Goal: Use online tool/utility: Utilize a website feature to perform a specific function

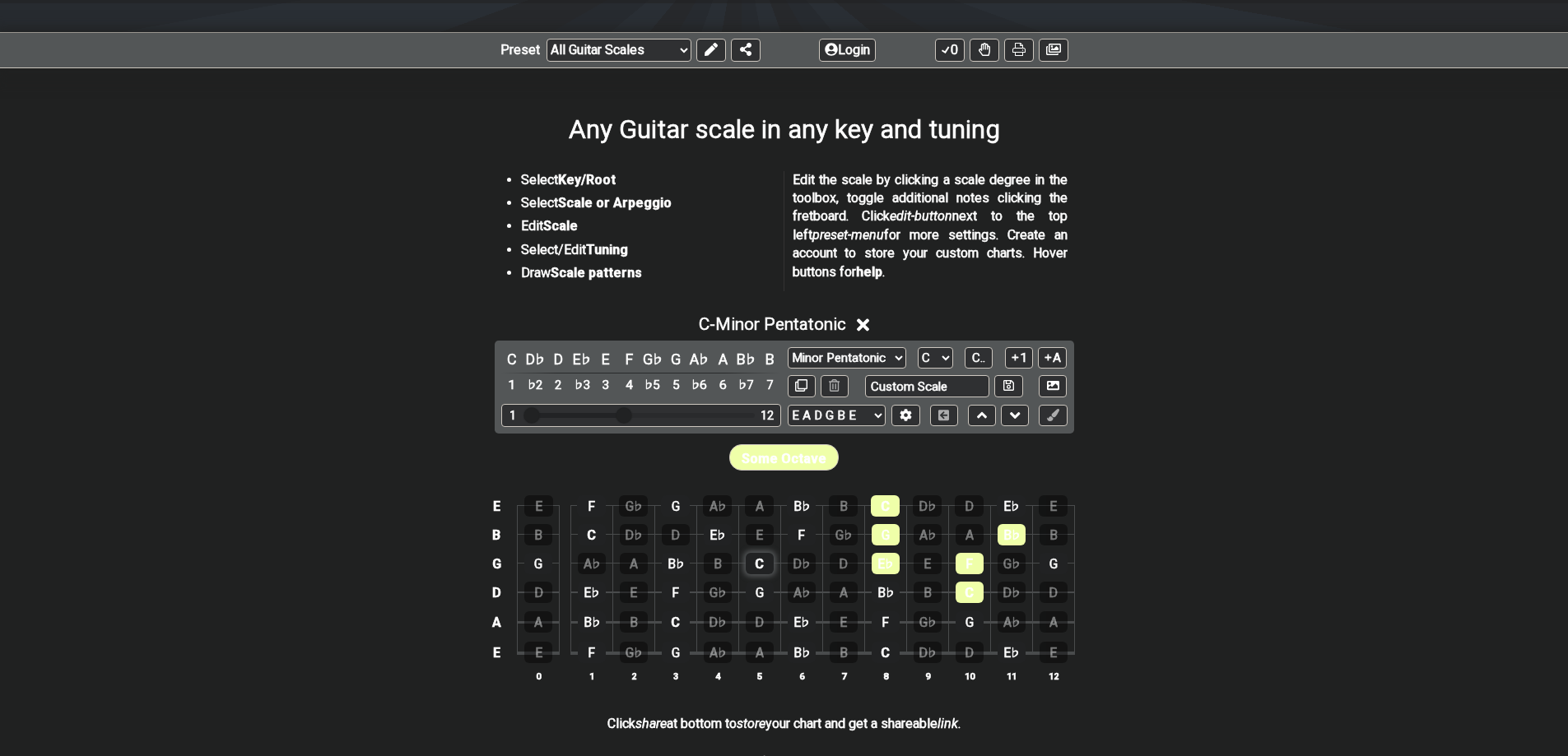
scroll to position [89, 0]
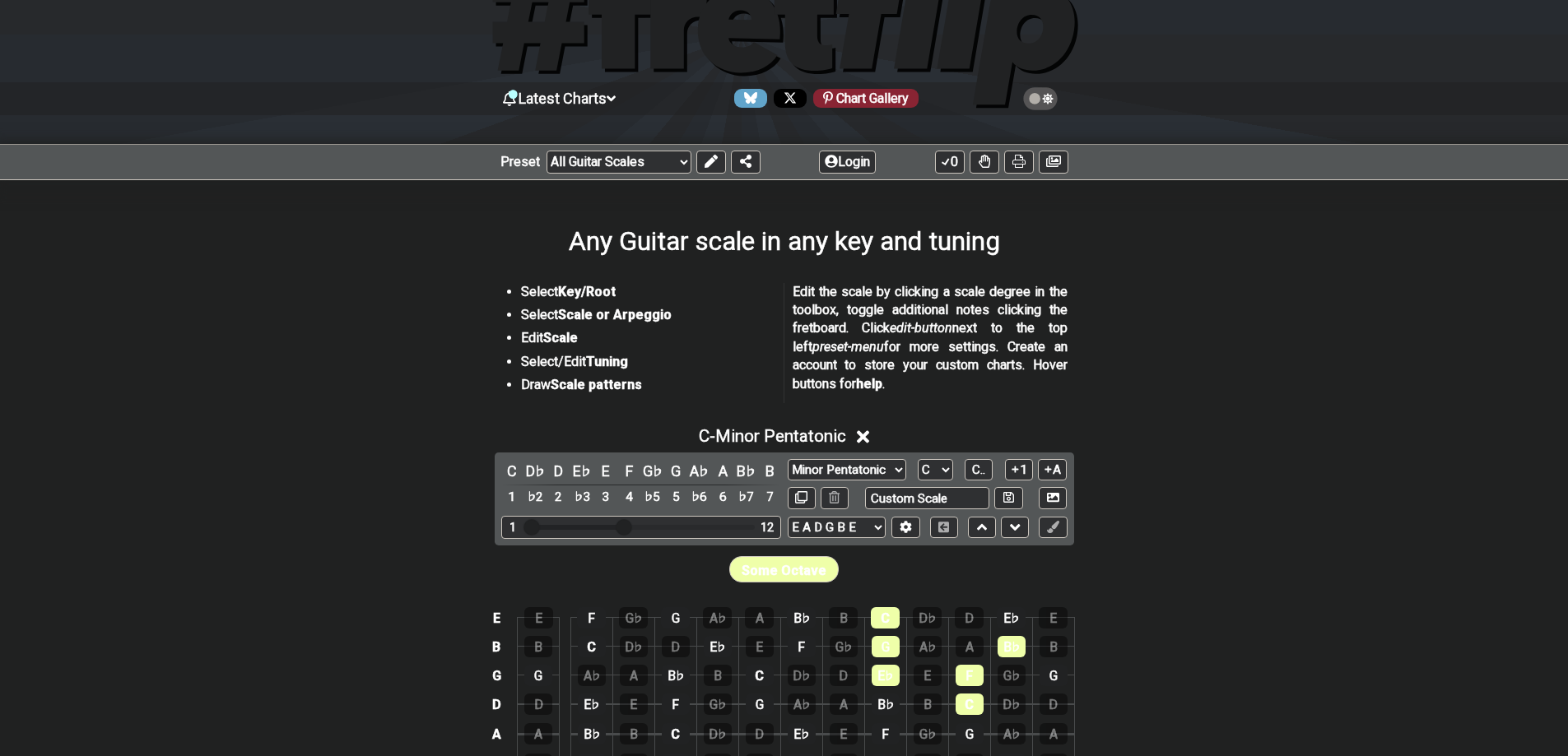
click at [875, 512] on div "C D♭ D E♭ E F G♭ G A♭ A B♭ B 1 ♭2 2 ♭3 3 4 ♭5 5 ♭6 6 ♭7 7 Minor Pentatonic Root…" at bounding box center [784, 498] width 579 height 93
click at [922, 531] on div "E A D G B E E A D G B E E A D G B E B E A D F♯ B A D G C E A D A D G B E E♭ A♭ …" at bounding box center [928, 528] width 280 height 23
click at [915, 531] on button at bounding box center [905, 528] width 28 height 23
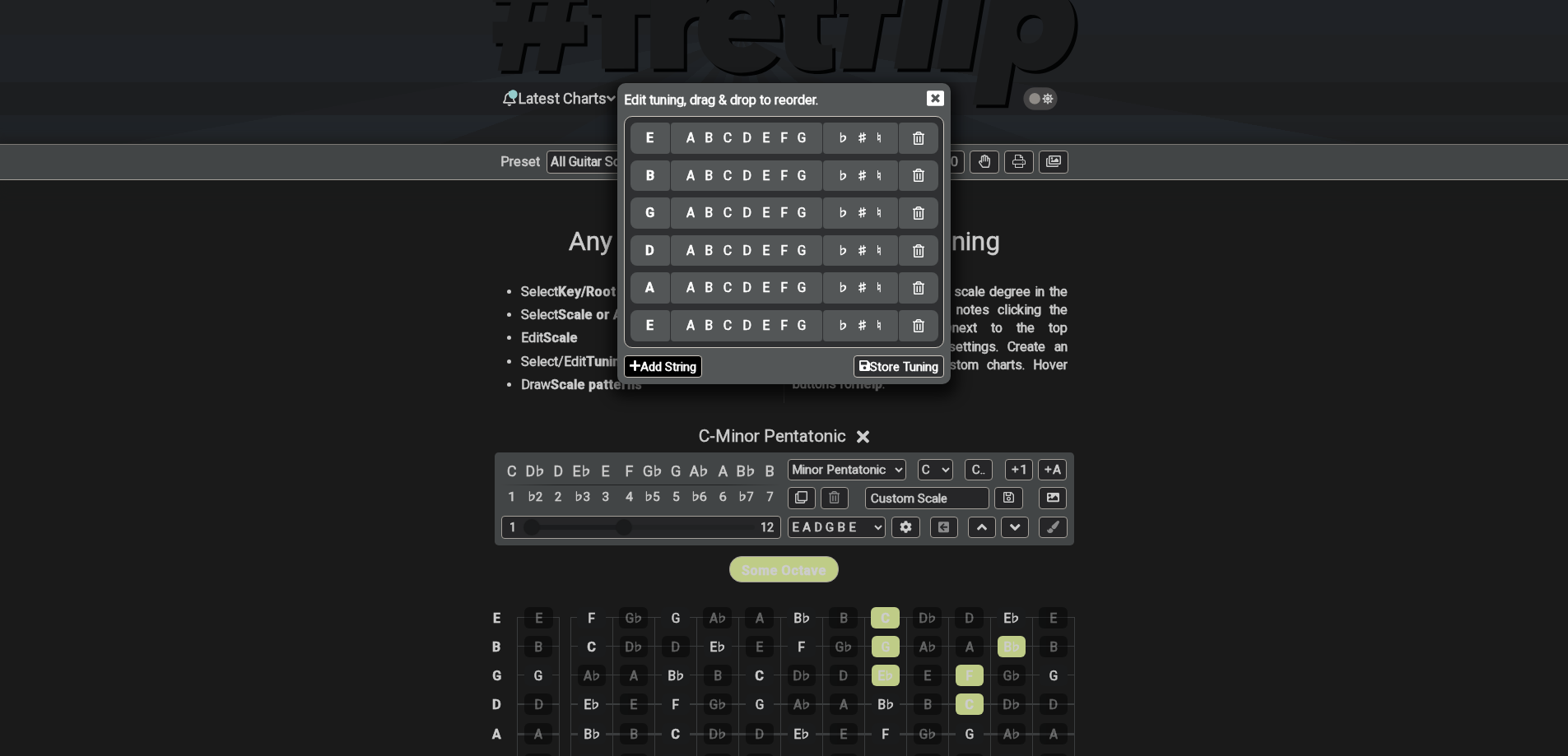
click at [673, 364] on button "Add String" at bounding box center [663, 367] width 78 height 23
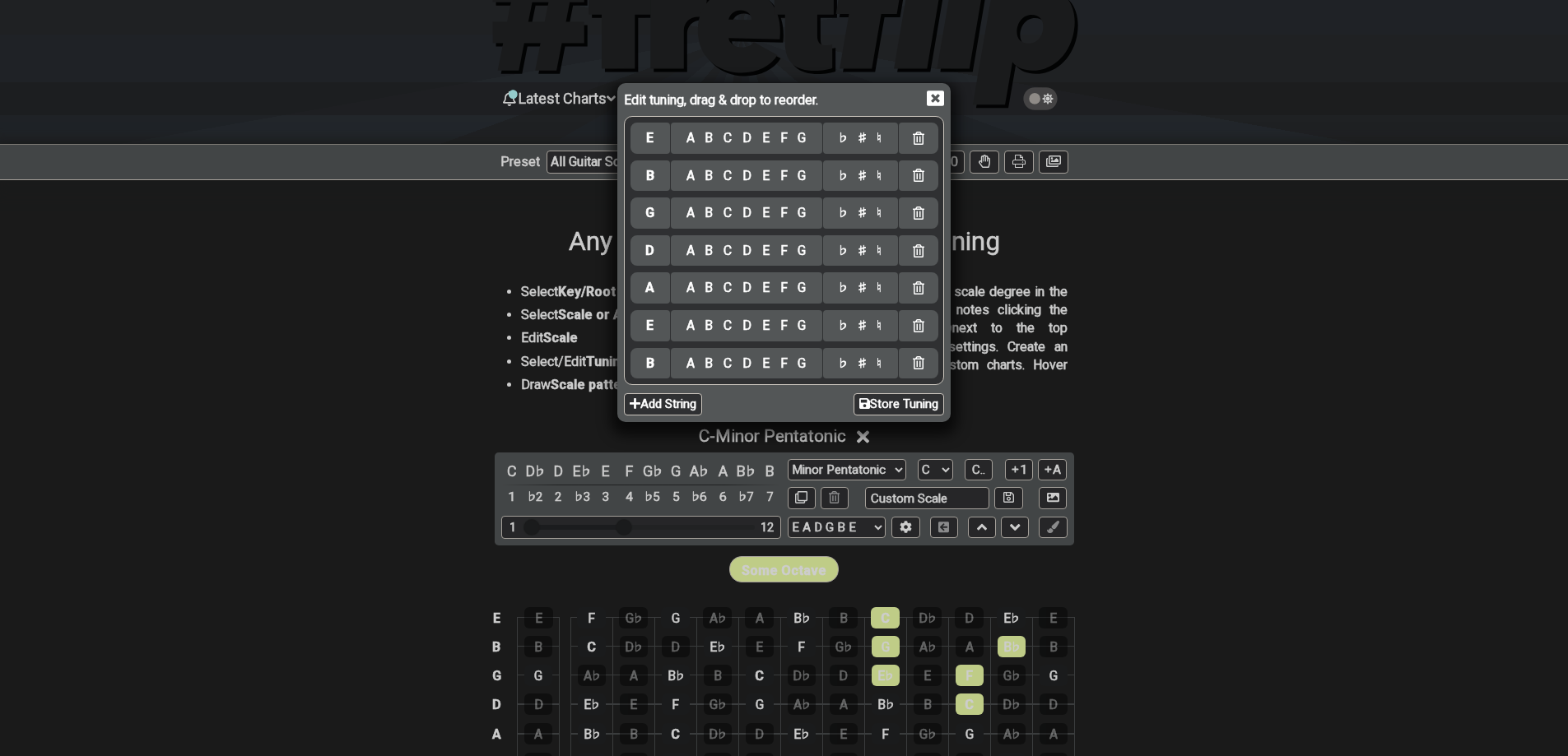
click at [690, 364] on div "A" at bounding box center [690, 363] width 19 height 18
click at [782, 323] on div "F" at bounding box center [783, 325] width 18 height 18
click at [730, 248] on div "C" at bounding box center [728, 250] width 19 height 18
click at [732, 174] on div "C" at bounding box center [728, 176] width 19 height 18
click at [928, 99] on icon at bounding box center [935, 99] width 17 height 16
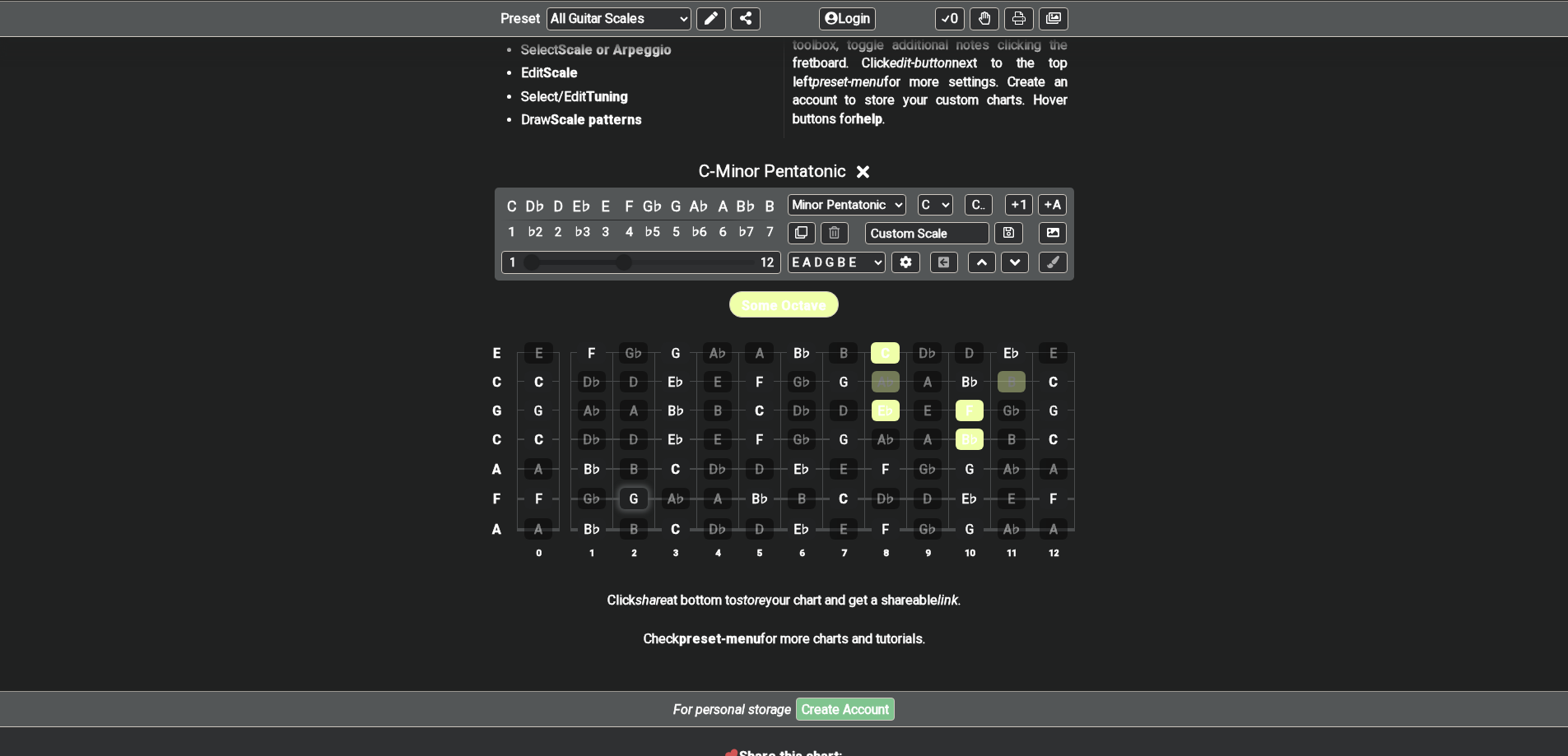
scroll to position [363, 0]
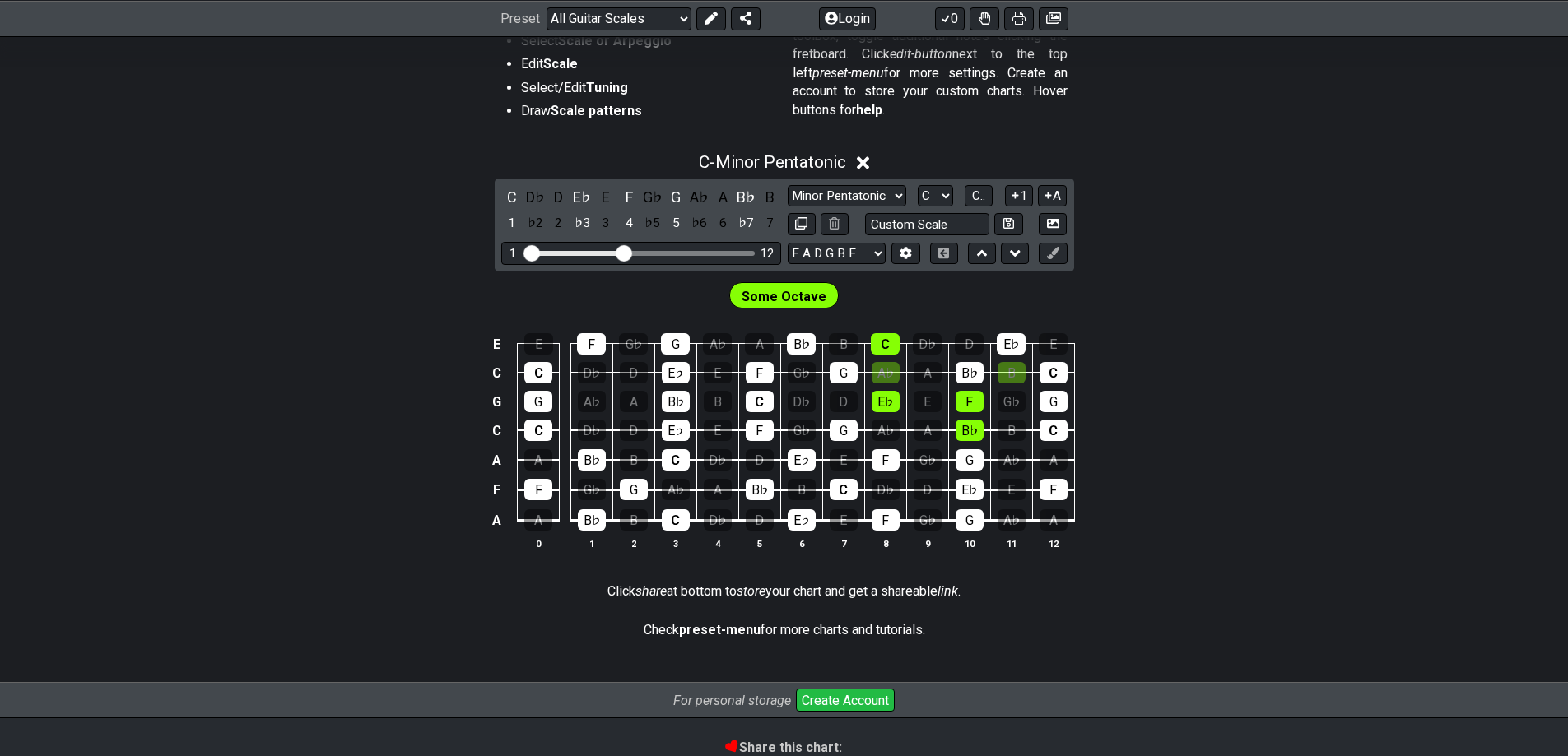
click at [1136, 193] on div "C - Minor Pentatonic C D♭ D E♭ E F G♭ G A♭ A B♭ B 1 ♭2 2 ♭3 3 4 ♭5 5 ♭6 6 ♭7 7 …" at bounding box center [784, 357] width 1568 height 432
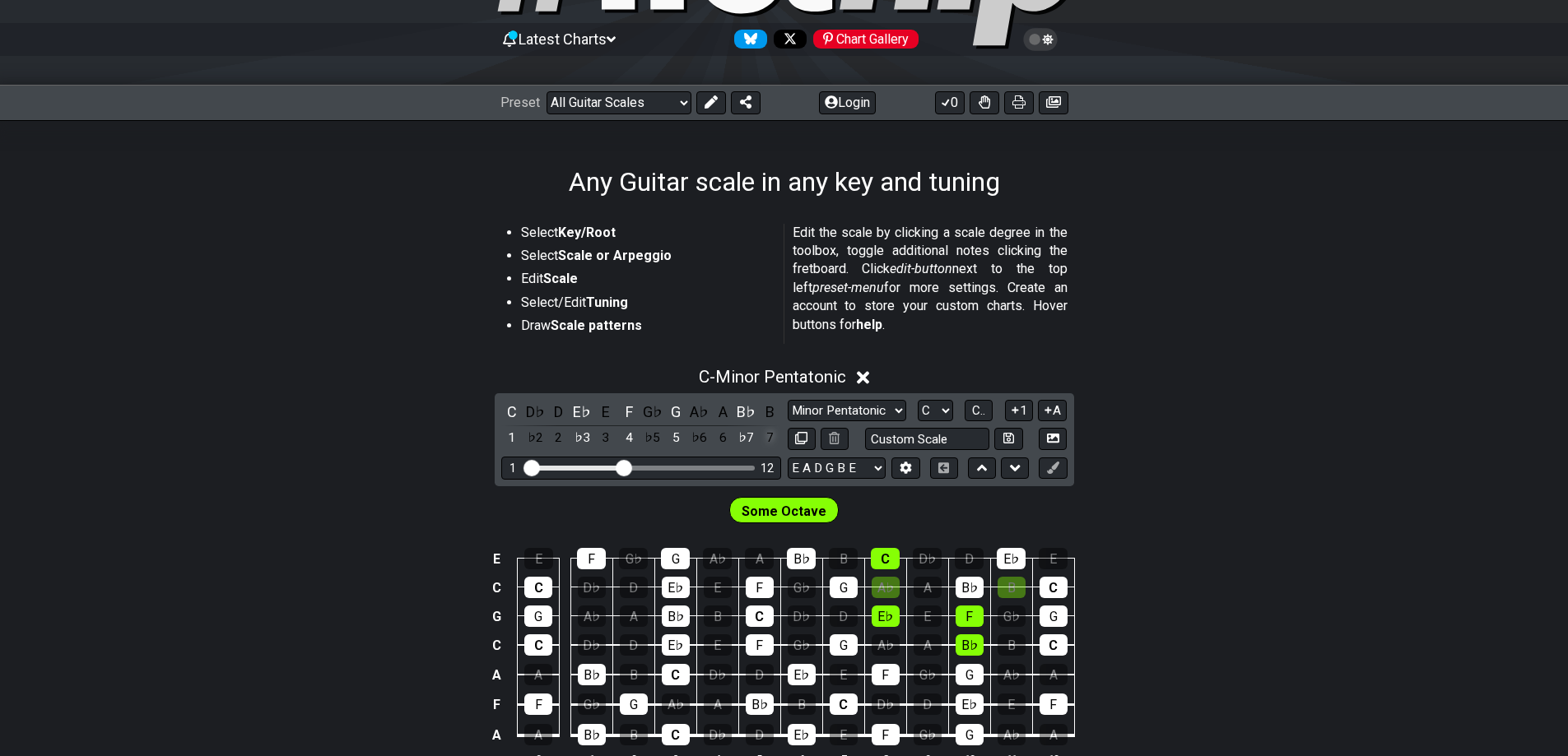
scroll to position [274, 0]
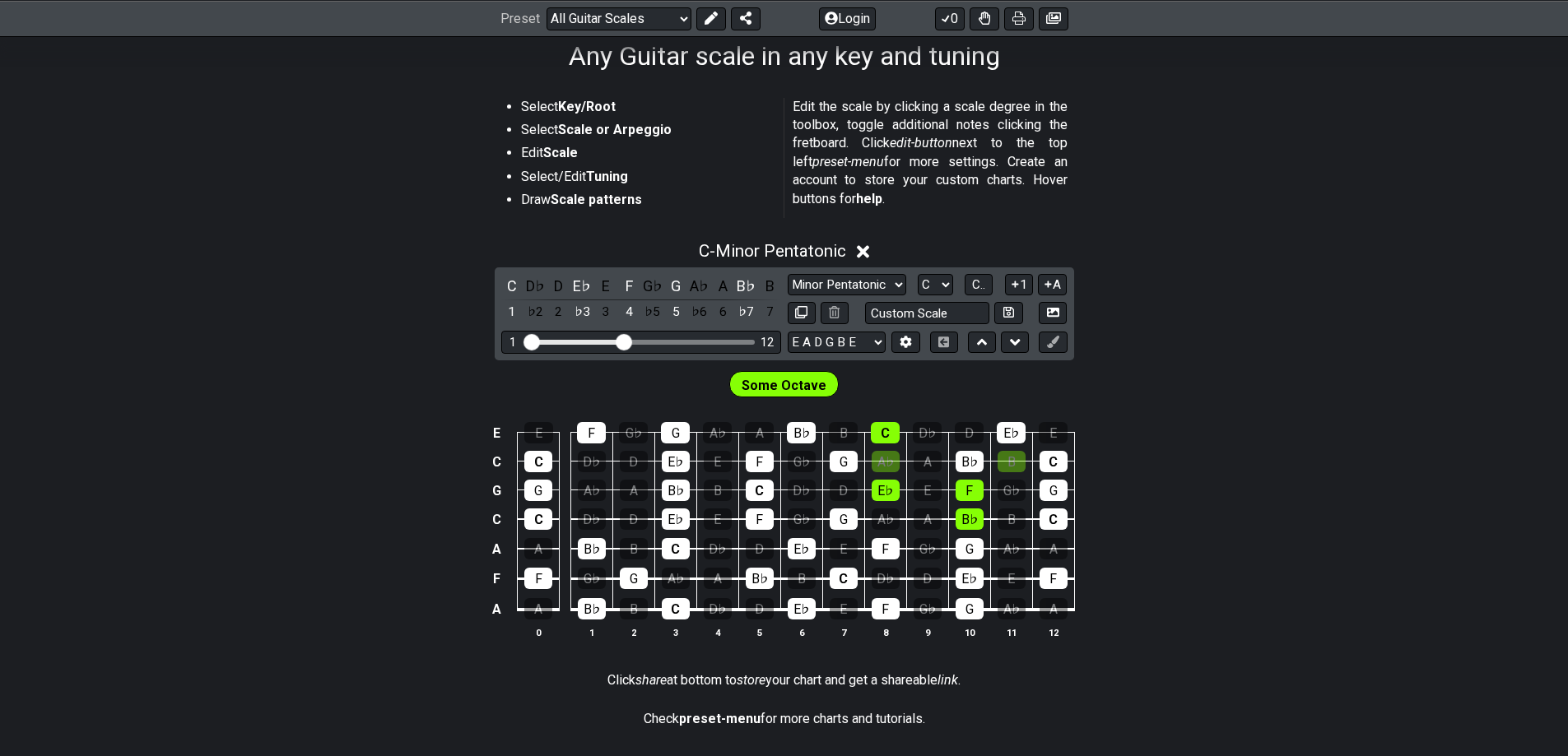
click at [779, 393] on span "Some Octave" at bounding box center [784, 385] width 85 height 24
click at [779, 387] on span "Some Octave" at bounding box center [784, 385] width 85 height 24
drag, startPoint x: 864, startPoint y: 276, endPoint x: 866, endPoint y: 267, distance: 9.2
click at [866, 271] on div "C D♭ D E♭ E F G♭ G A♭ A B♭ B 1 ♭2 2 ♭3 3 4 ♭5 5 ♭6 6 ♭7 7 Minor Pentatonic Root…" at bounding box center [784, 313] width 579 height 93
select select "Minor / Aeolian"
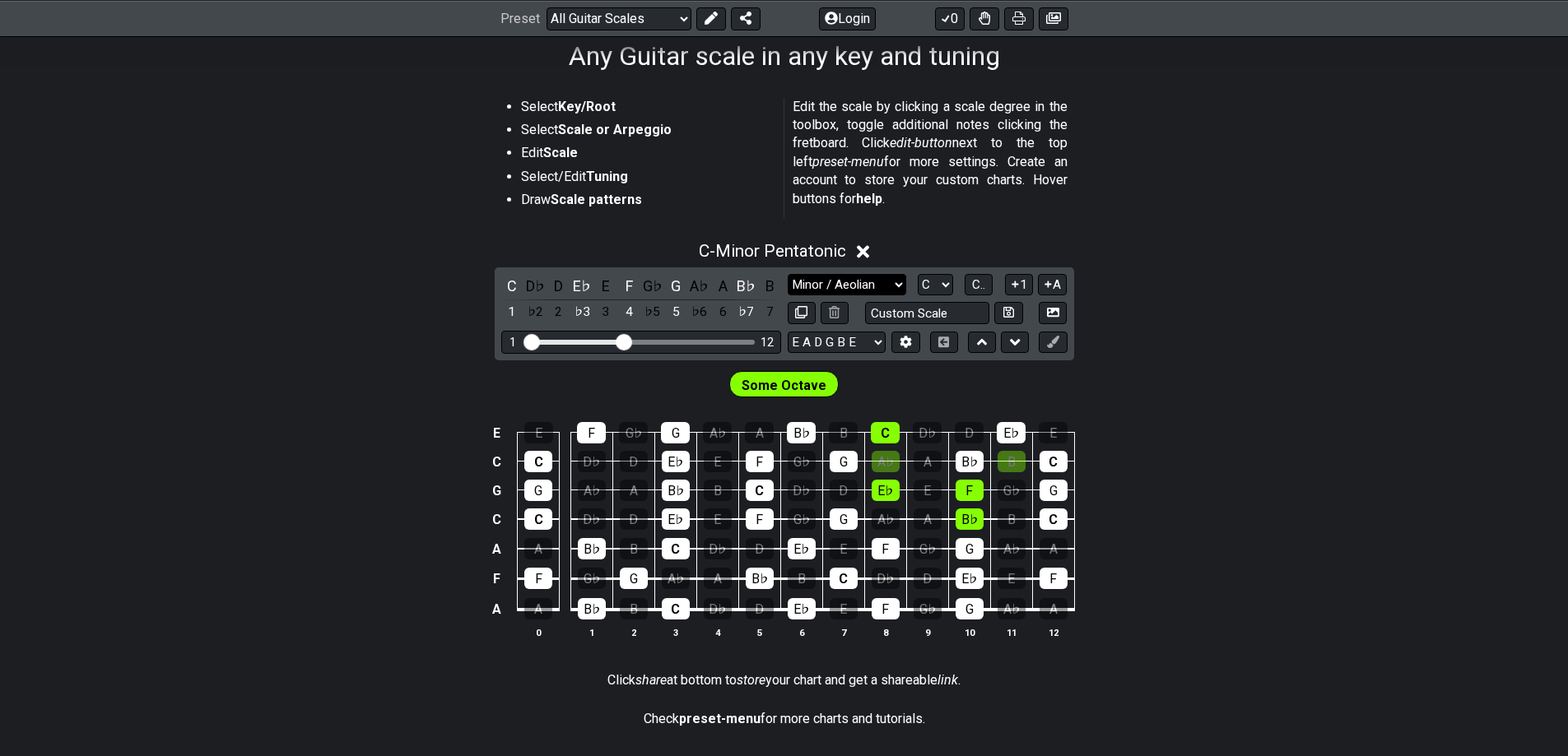
click at [788, 274] on select "Minor Pentatonic Root Minor Pentatonic Major Pentatonic Minor Blues Major Blues…" at bounding box center [847, 285] width 118 height 23
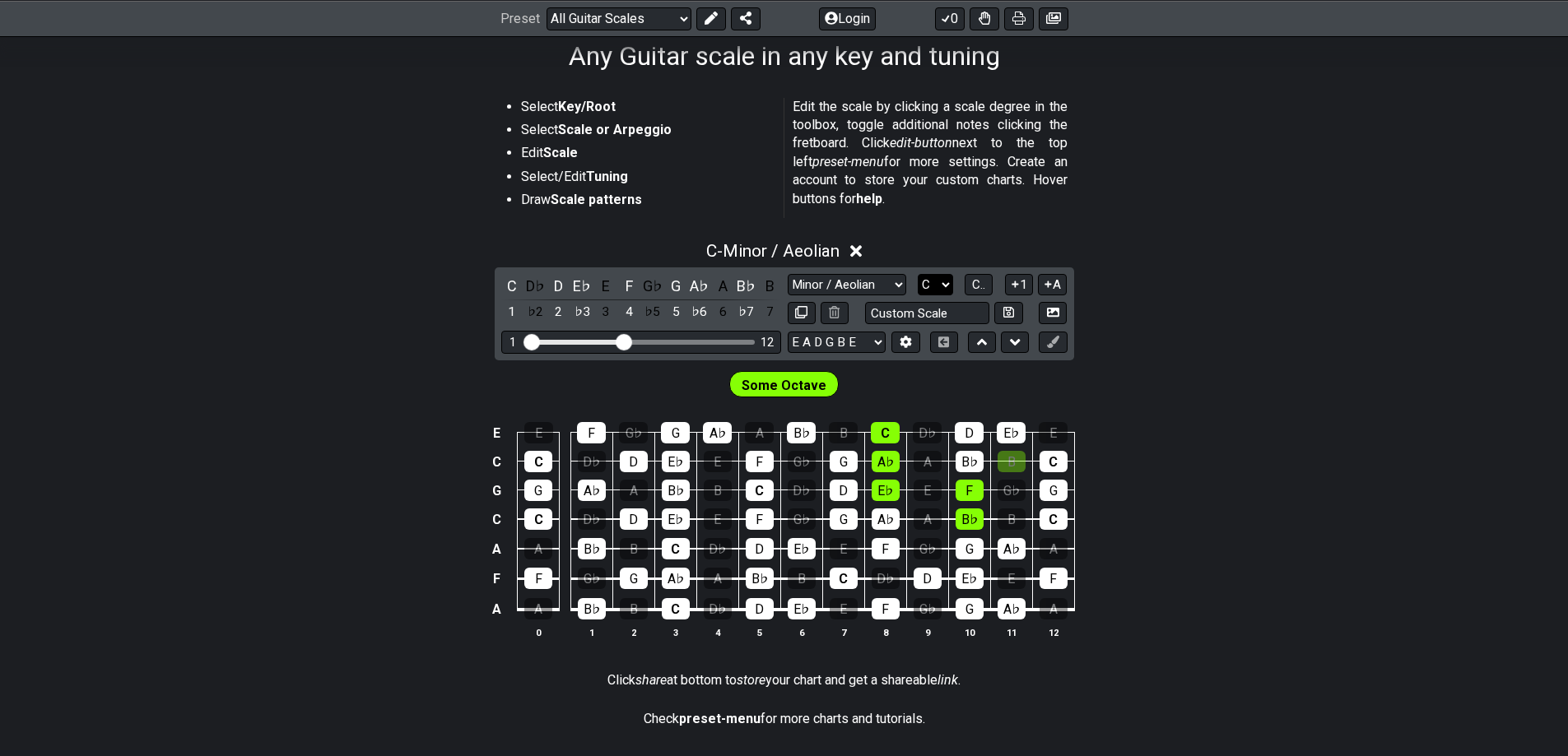
click at [933, 286] on select "A♭ A A♯ B♭ B C C♯ D♭ D D♯ E♭ E F F♯ G♭ G G♯" at bounding box center [935, 285] width 36 height 23
select select "A"
click at [917, 274] on select "A♭ A A♯ B♭ B C C♯ D♭ D D♯ E♭ E F F♯ G♭ G G♯" at bounding box center [935, 285] width 36 height 23
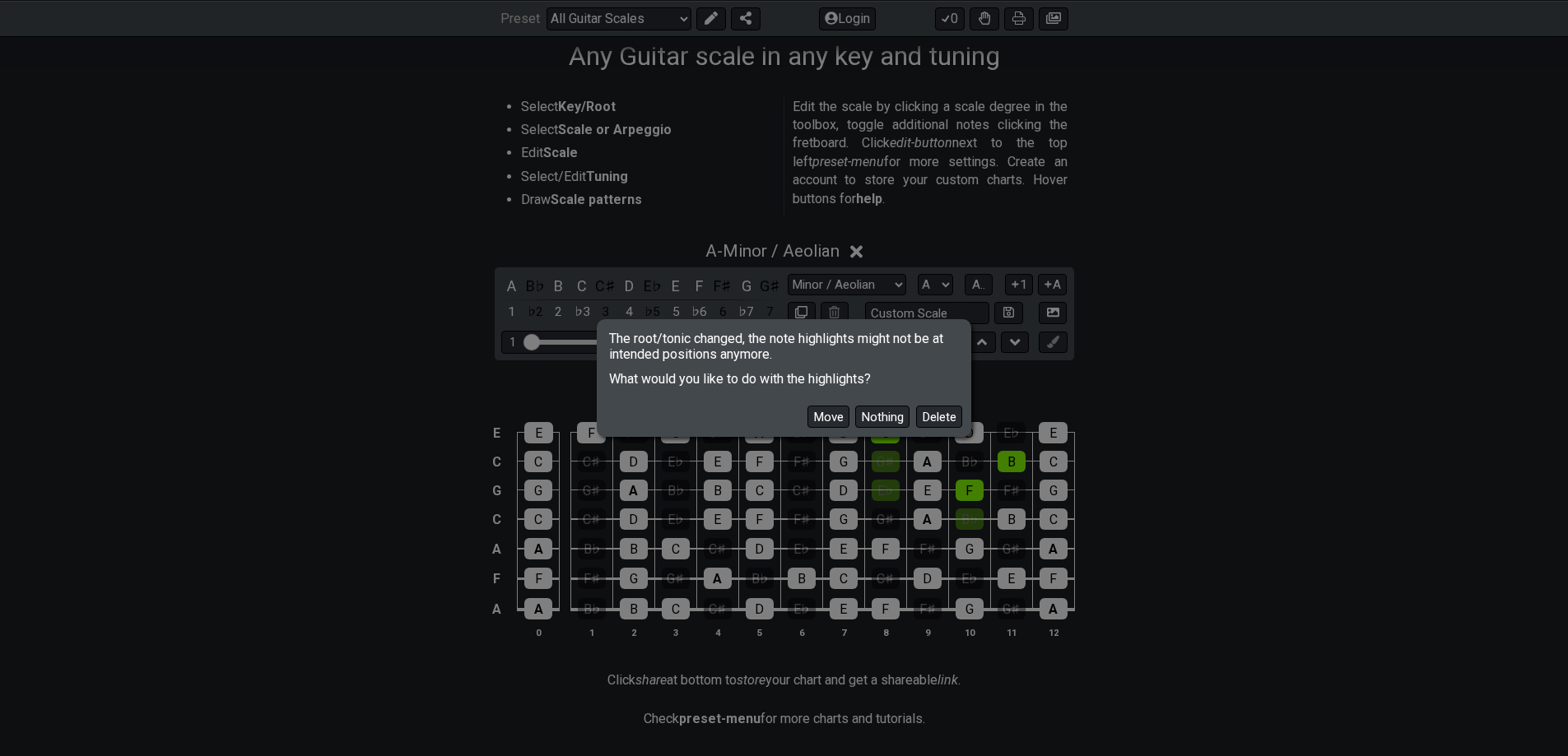
click at [834, 420] on button "Move" at bounding box center [828, 417] width 42 height 23
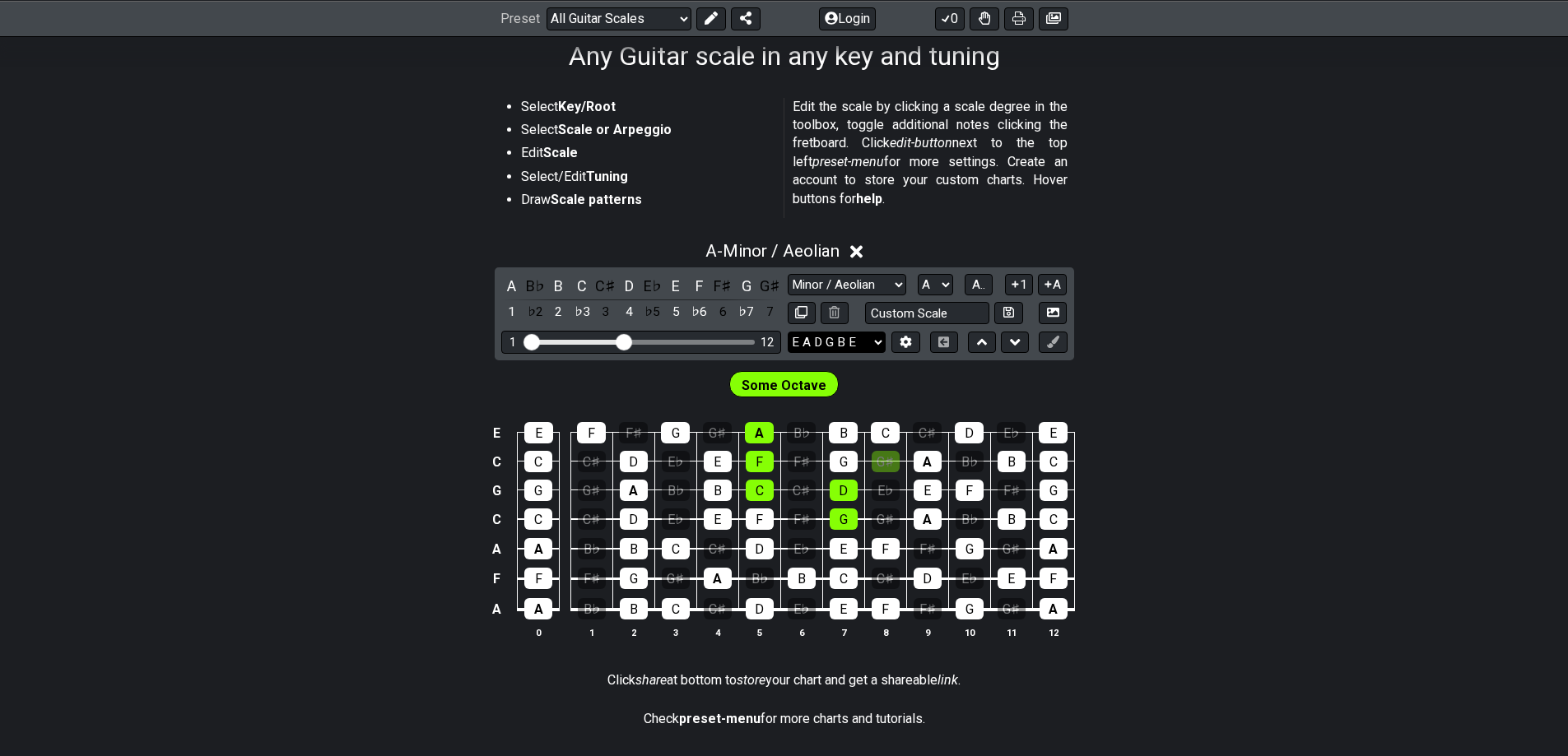
click at [803, 341] on select "E A D G B E E A D G B E E A D G B E B E A D F♯ B A D G C E A D A D G B E E♭ A♭ …" at bounding box center [837, 343] width 98 height 23
select select "A E A D G B E"
click at [788, 332] on select "E A D G B E E A D G B E E A D G B E B E A D F♯ B A D G C E A D A D G B E E♭ A♭ …" at bounding box center [837, 343] width 98 height 23
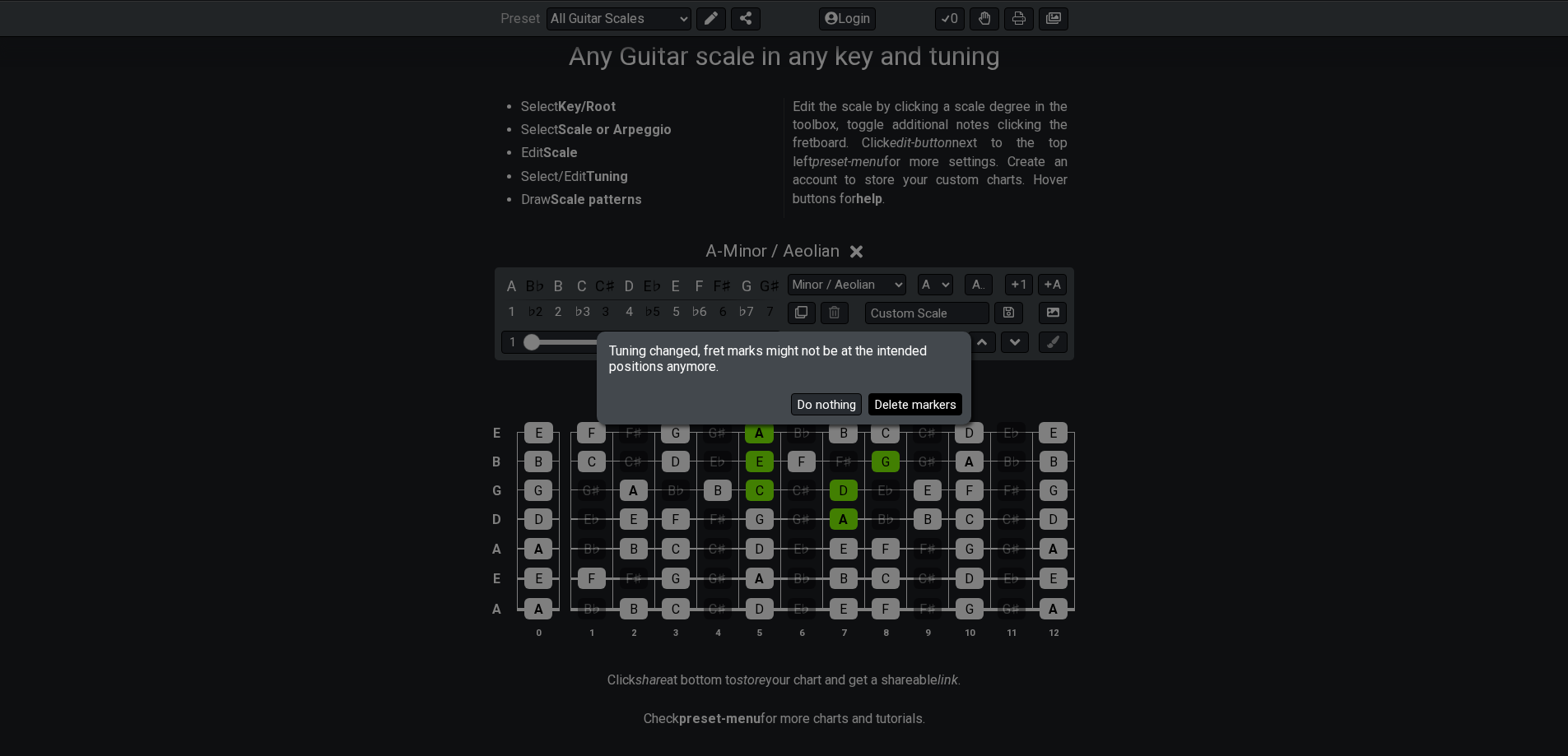
click at [909, 403] on button "Delete markers" at bounding box center [916, 404] width 94 height 23
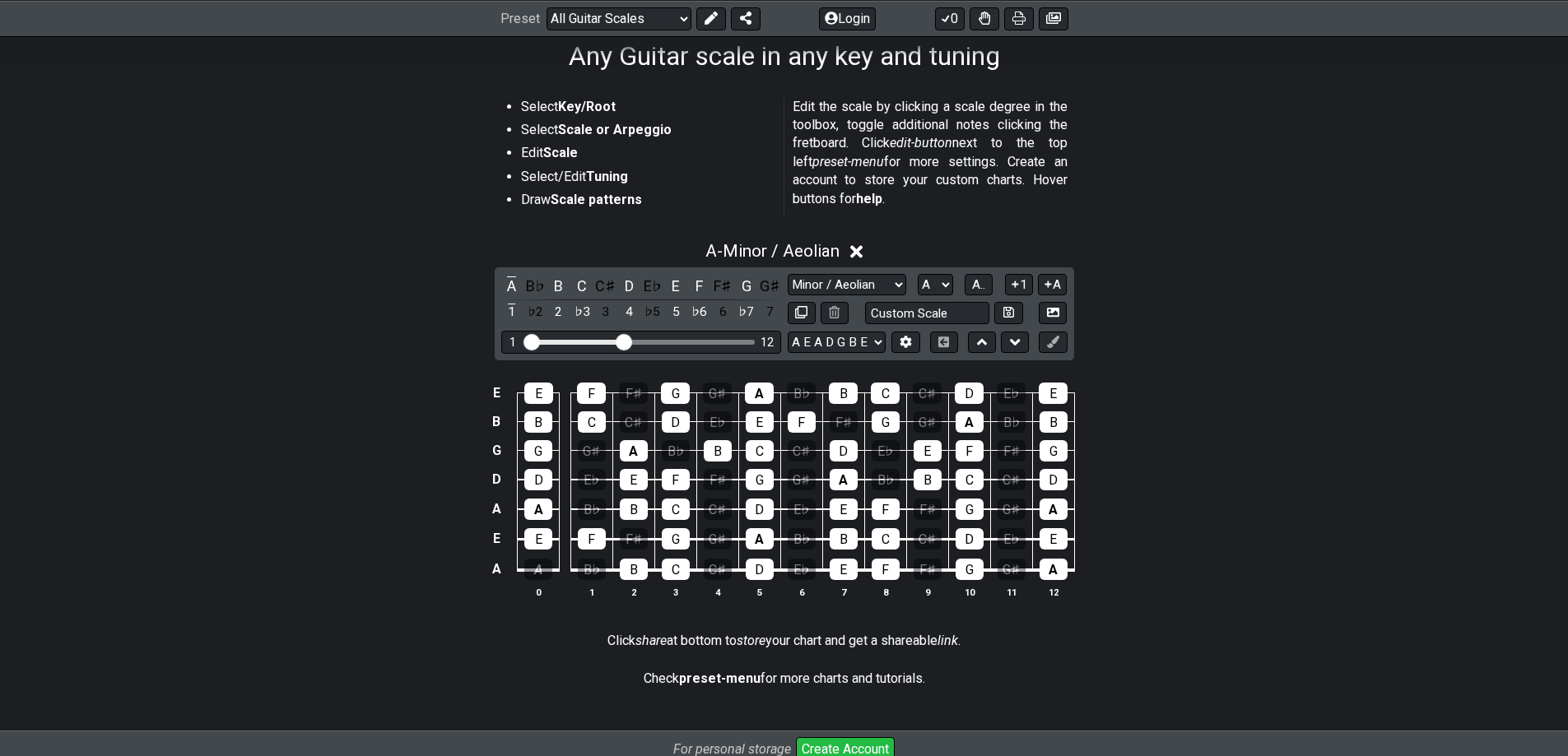
drag, startPoint x: 531, startPoint y: 570, endPoint x: 532, endPoint y: 605, distance: 35.0
click at [527, 606] on div "E E F F♯ G G♯ A B♭ B C C♯ D E♭ E B B C C♯ D E♭ E F F♯ G G♯ A B♭ B G G G♯ A B♭ B…" at bounding box center [784, 491] width 1568 height 260
click at [541, 567] on div "A" at bounding box center [539, 569] width 28 height 22
click at [866, 279] on select "Minor Pentatonic Root Minor Pentatonic Major Pentatonic Minor Blues Major Blues…" at bounding box center [847, 285] width 118 height 23
select select "Mixolydian"
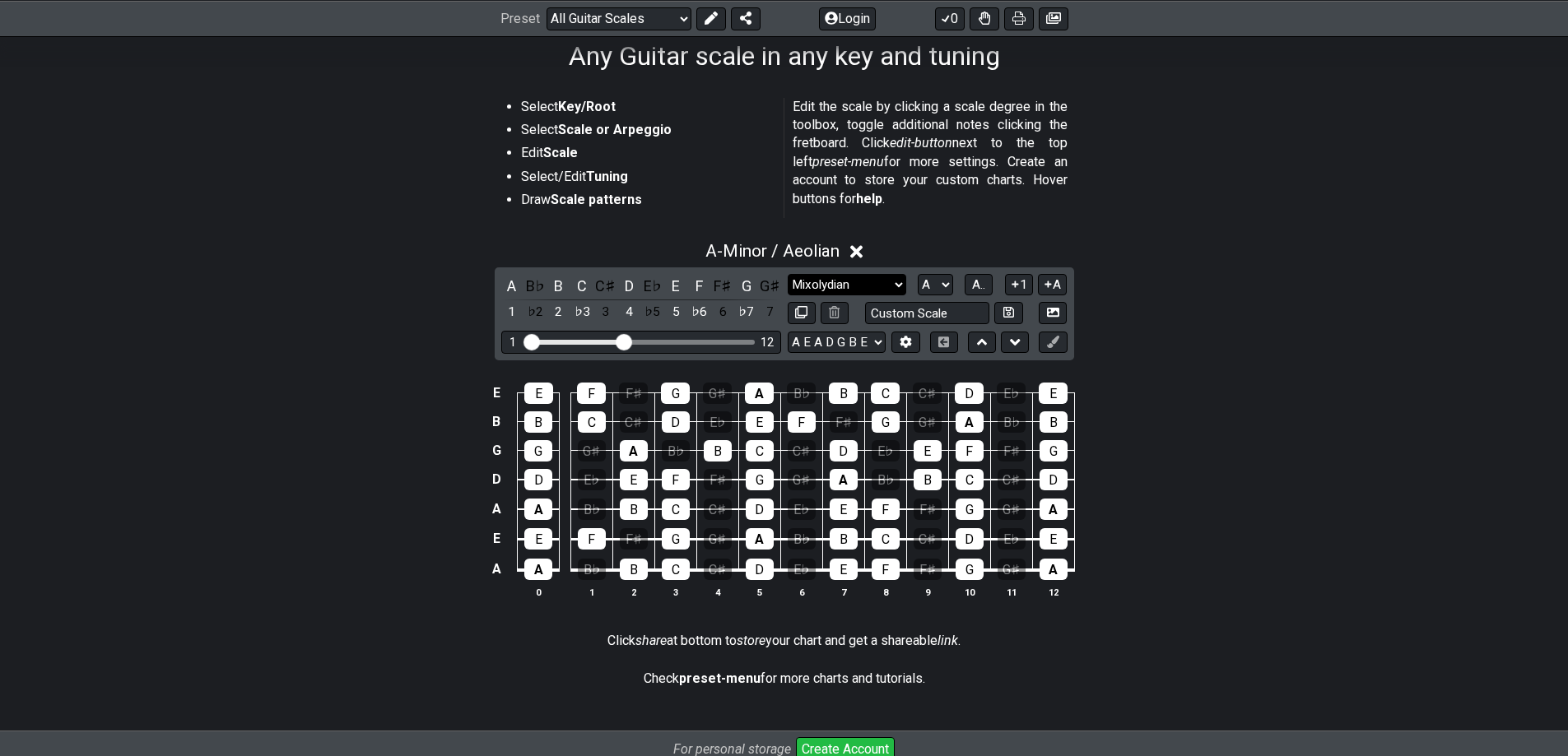
click at [788, 274] on select "Minor Pentatonic Root Minor Pentatonic Major Pentatonic Minor Blues Major Blues…" at bounding box center [847, 285] width 118 height 23
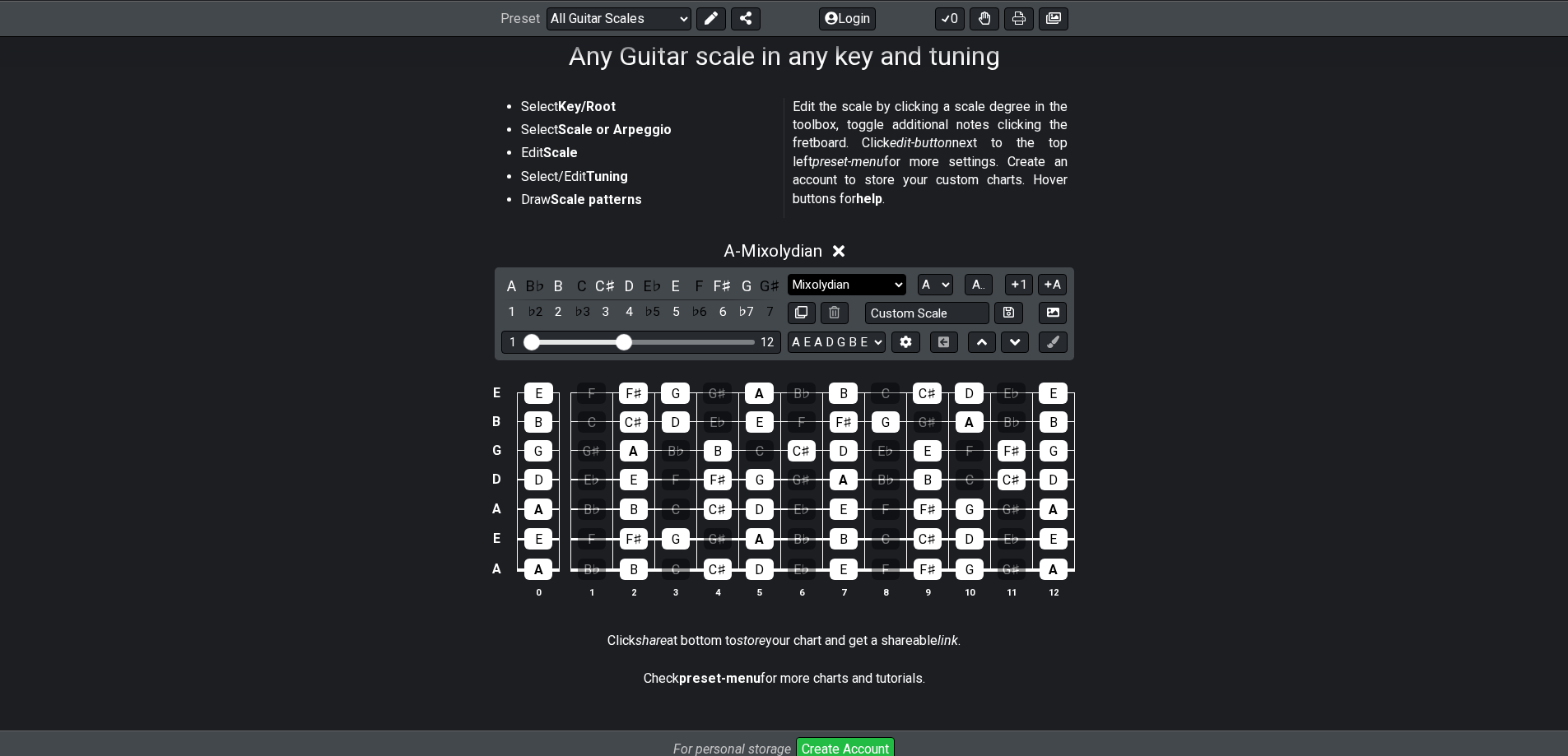
click at [871, 276] on select "Minor Pentatonic Root Minor Pentatonic Major Pentatonic Minor Blues Major Blues…" at bounding box center [847, 285] width 118 height 23
click at [1253, 392] on div "E E F F♯ G G♯ A B♭ B C C♯ D E♭ E B B C C♯ D E♭ E F F♯ G G♯ A B♭ B G G G♯ A B♭ B…" at bounding box center [784, 491] width 1568 height 260
drag, startPoint x: 513, startPoint y: 281, endPoint x: 573, endPoint y: 282, distance: 60.0
click at [516, 281] on div "A" at bounding box center [511, 286] width 22 height 23
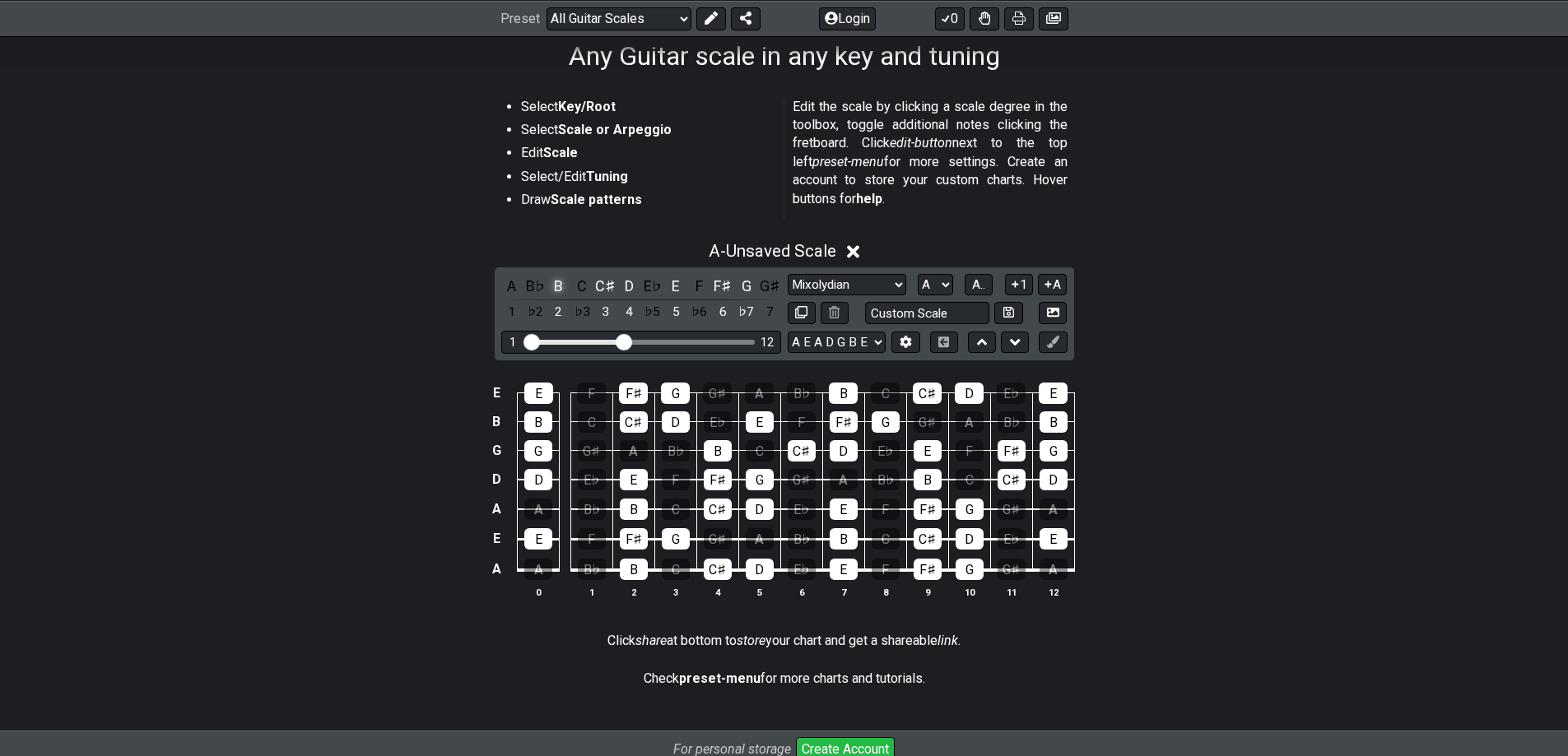
click at [557, 285] on div "B" at bounding box center [558, 286] width 22 height 23
click at [599, 282] on div "C♯" at bounding box center [605, 286] width 22 height 23
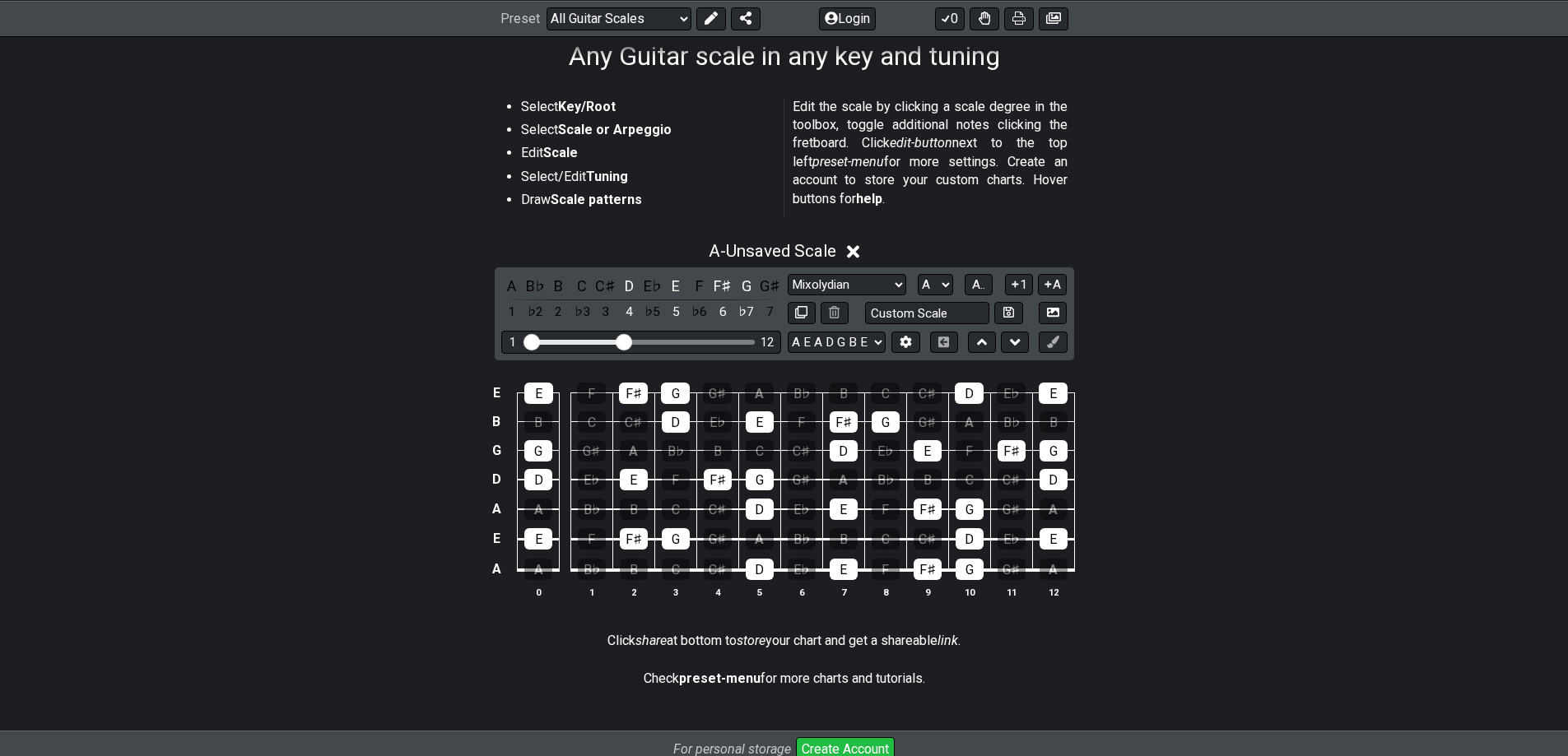
drag, startPoint x: 619, startPoint y: 277, endPoint x: 644, endPoint y: 274, distance: 25.2
click at [620, 277] on div "D" at bounding box center [628, 286] width 22 height 23
drag, startPoint x: 666, startPoint y: 288, endPoint x: 700, endPoint y: 283, distance: 34.4
click at [670, 288] on div "E" at bounding box center [675, 286] width 22 height 23
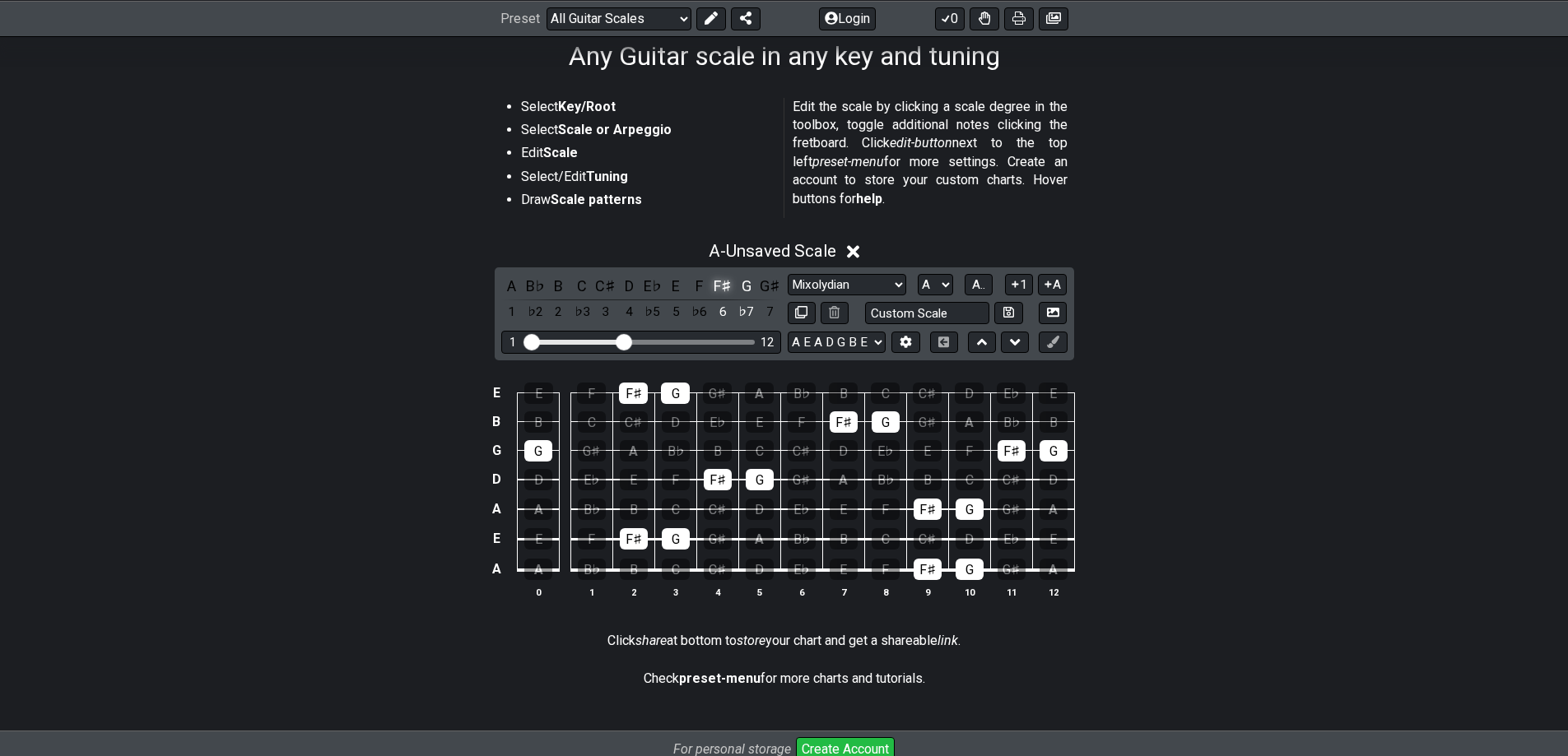
click at [726, 283] on div "F♯" at bounding box center [722, 286] width 22 height 23
click at [746, 281] on div "G" at bounding box center [746, 286] width 22 height 23
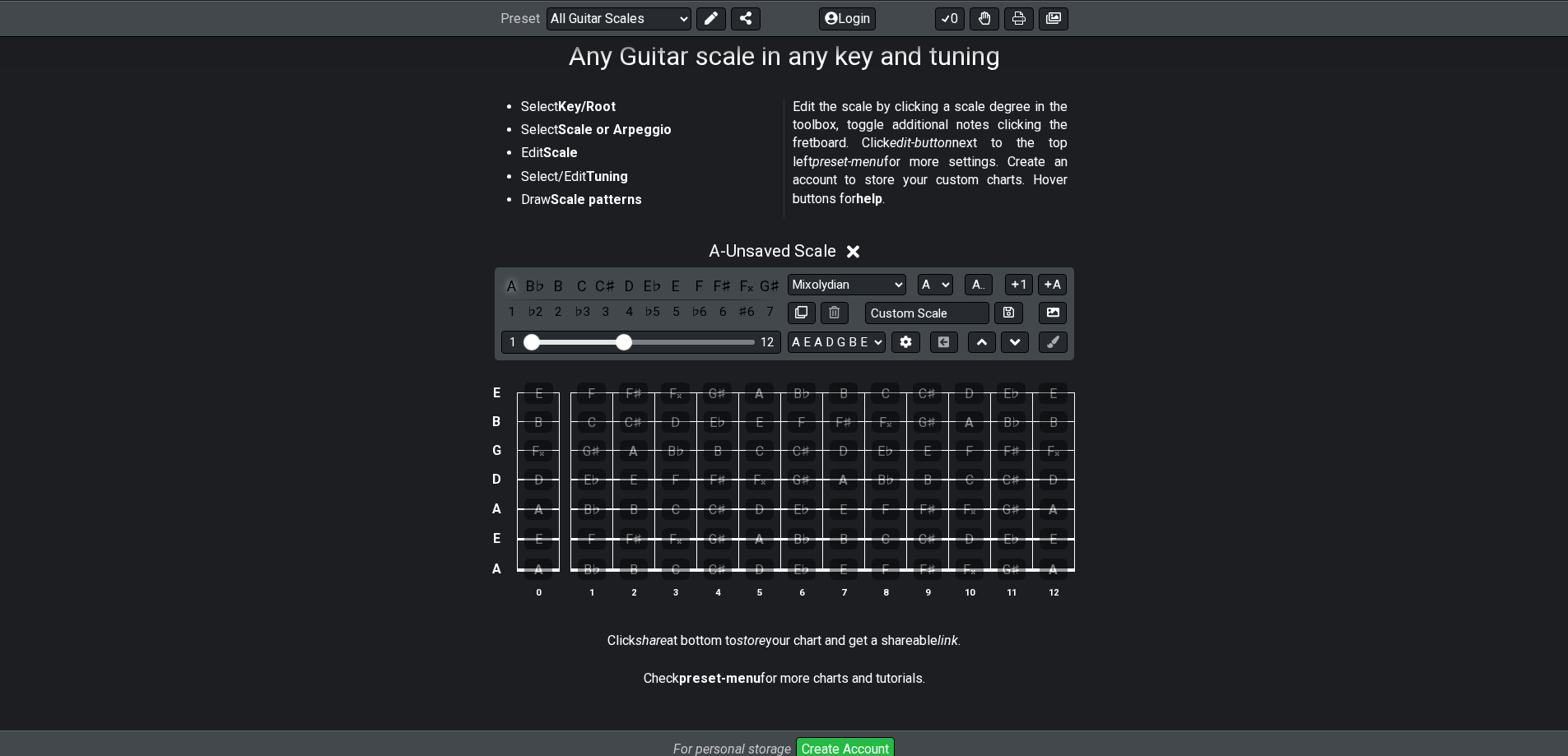
click at [513, 287] on div "A" at bounding box center [511, 286] width 22 height 23
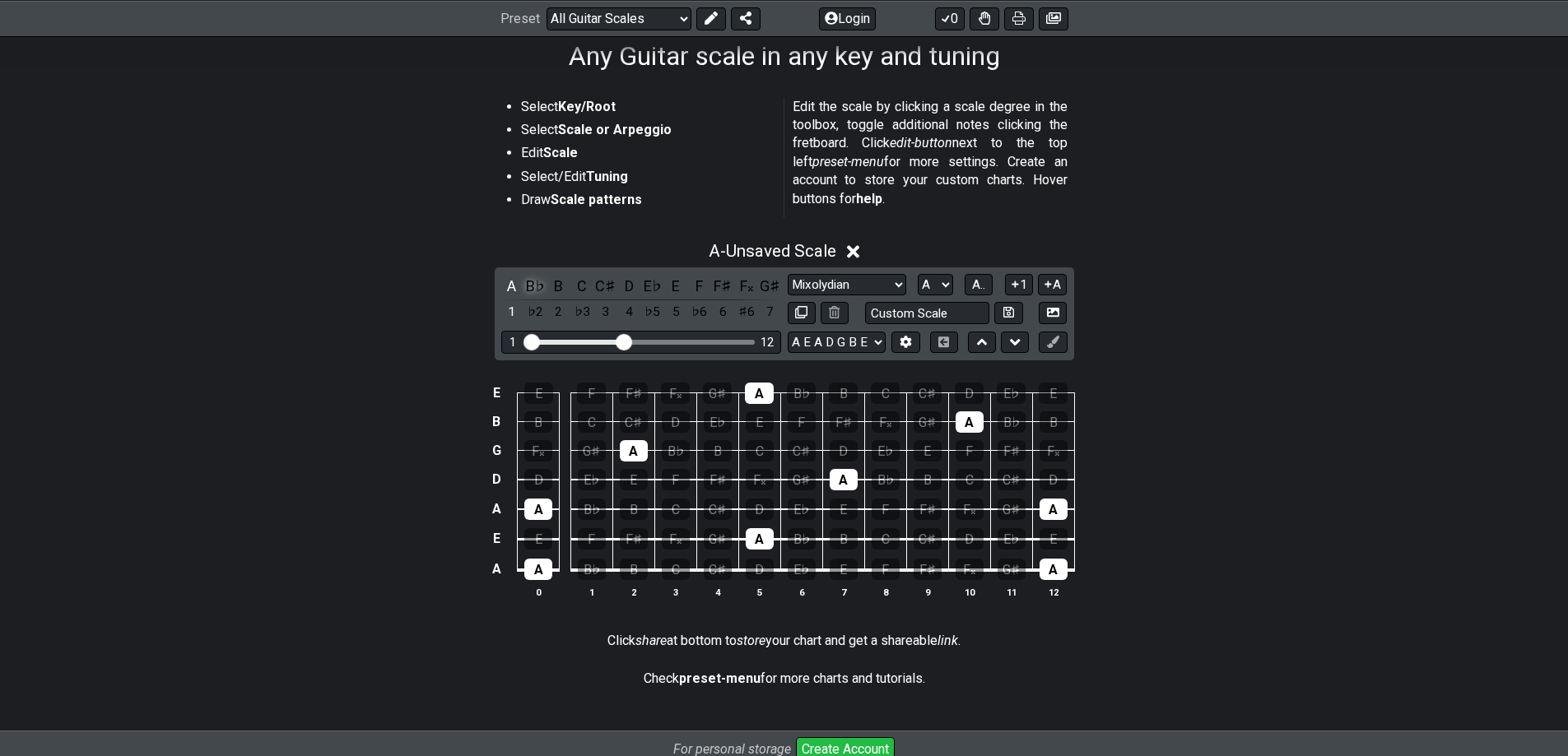
click at [531, 286] on div "B♭" at bounding box center [535, 286] width 22 height 23
click at [574, 284] on div "C" at bounding box center [582, 286] width 22 height 23
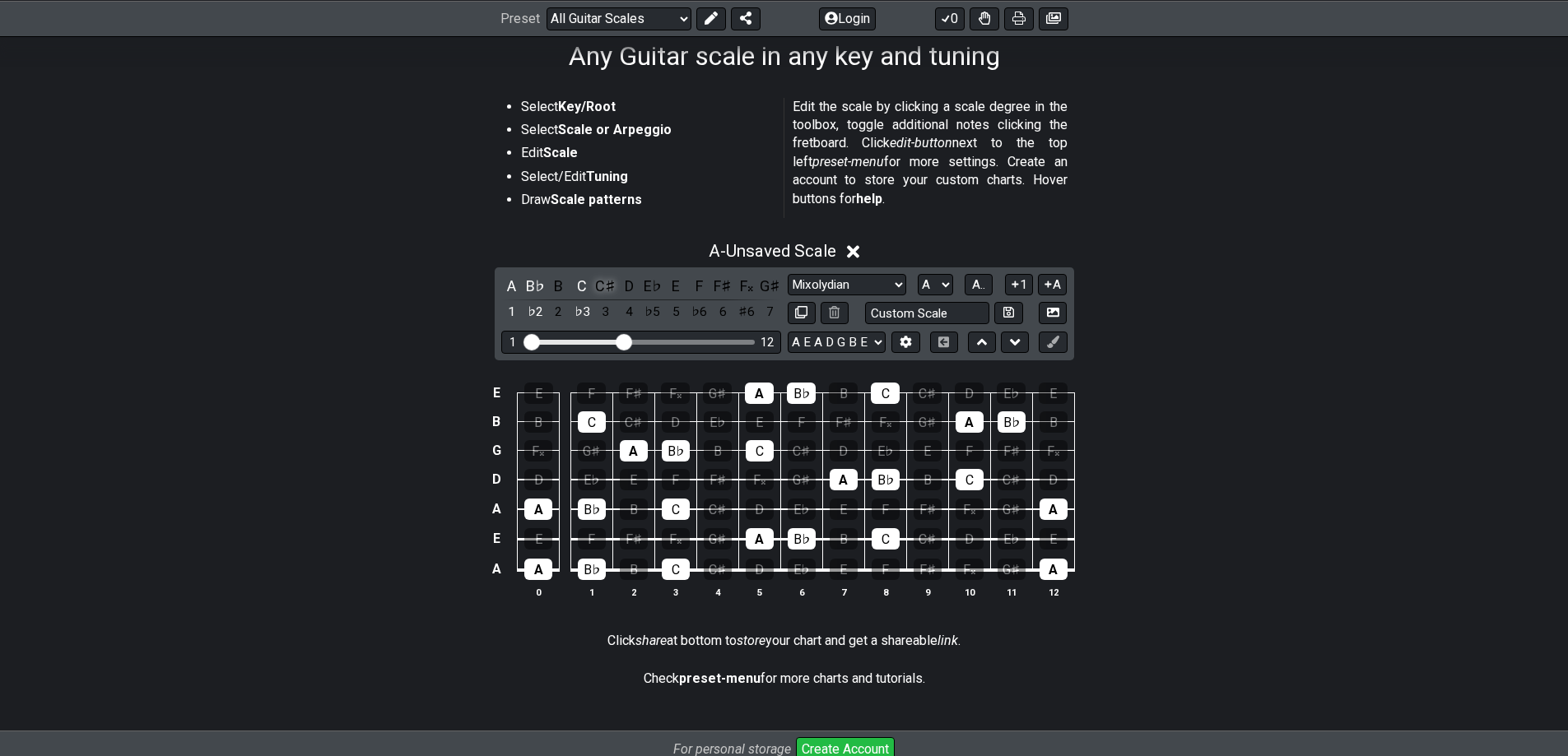
drag, startPoint x: 599, startPoint y: 282, endPoint x: 612, endPoint y: 282, distance: 13.0
click at [601, 282] on div "C♯" at bounding box center [605, 286] width 22 height 23
click at [652, 285] on div "E♭" at bounding box center [652, 286] width 22 height 23
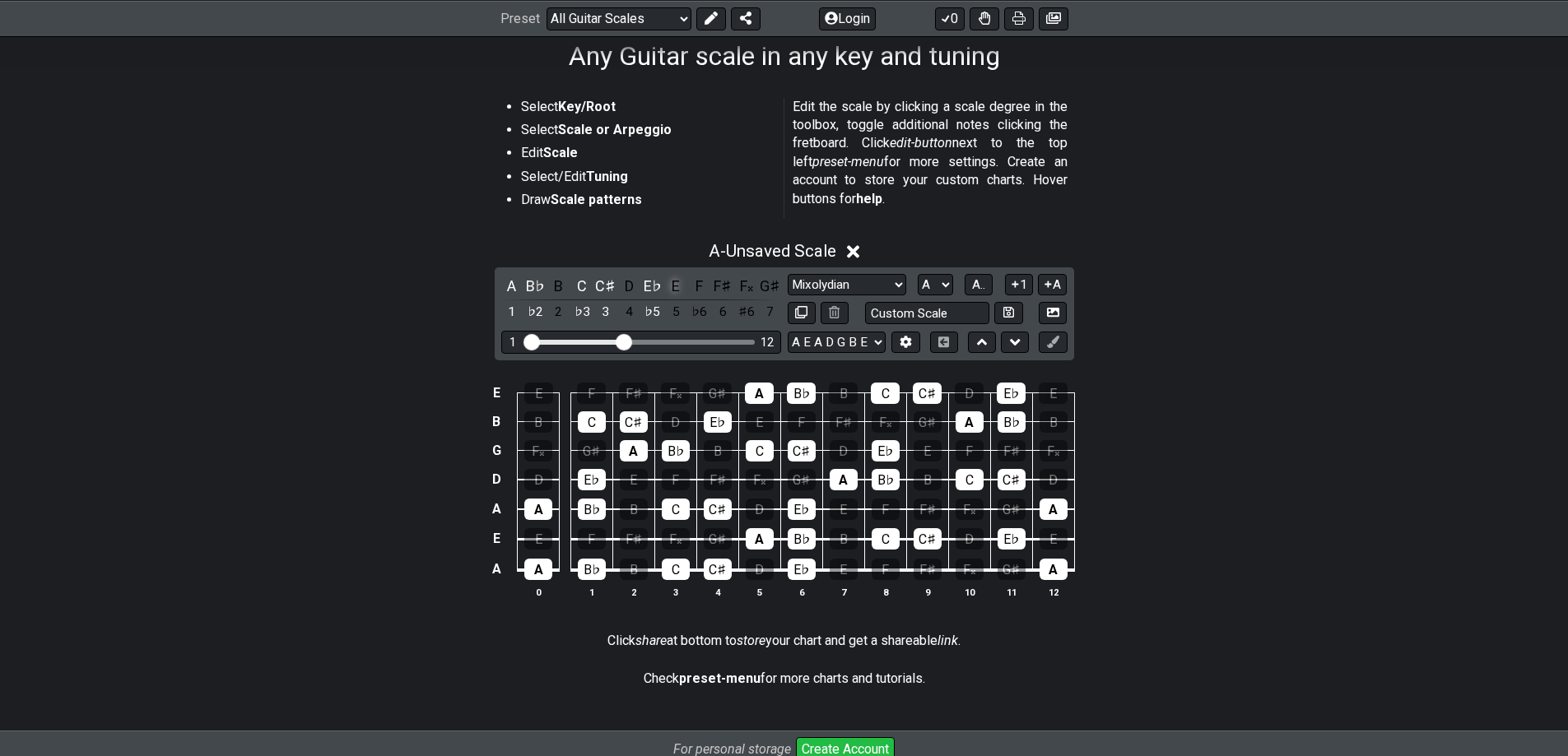
click at [684, 282] on div "E" at bounding box center [675, 286] width 22 height 23
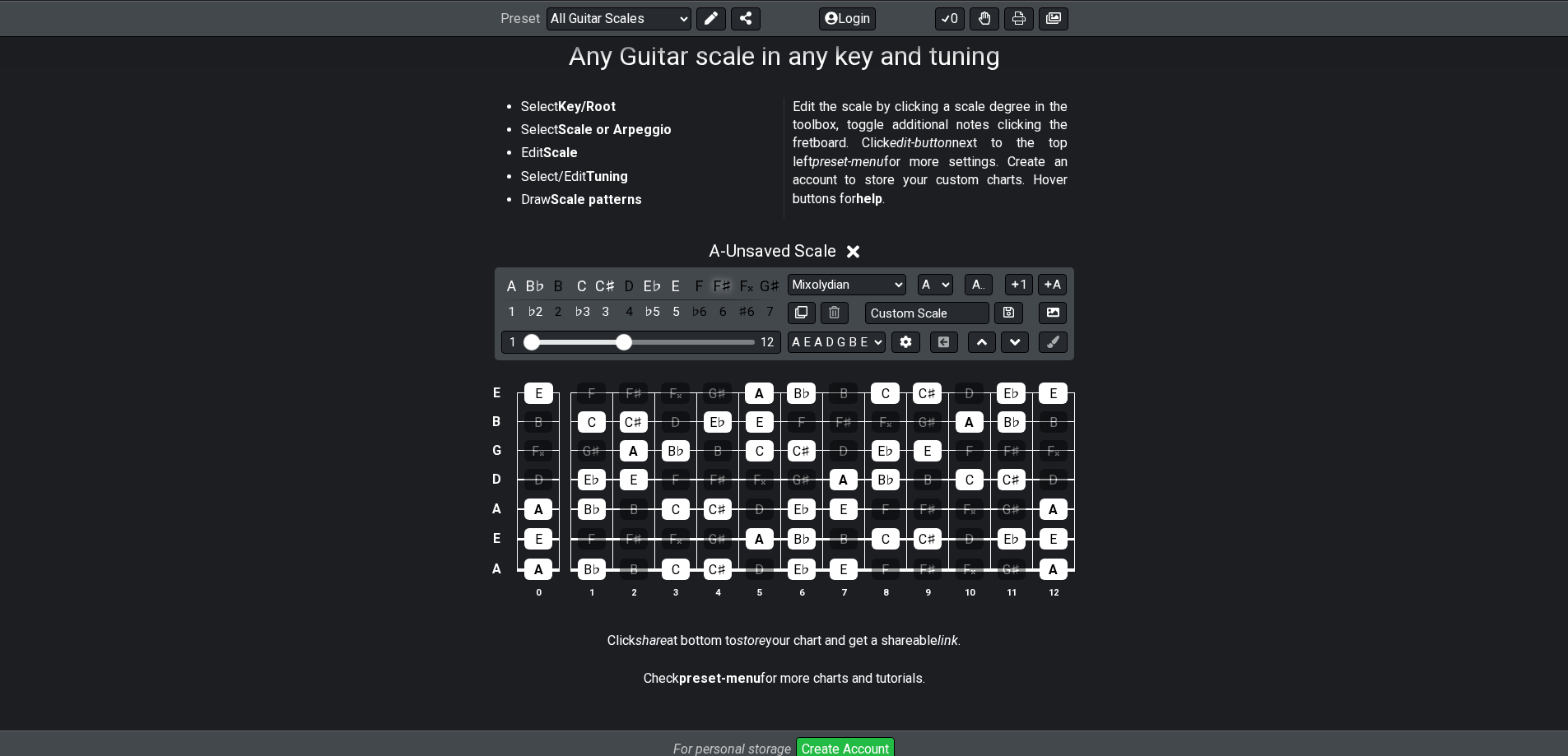
click at [717, 282] on div "F♯" at bounding box center [722, 286] width 22 height 23
click at [746, 282] on div "F𝄪" at bounding box center [746, 286] width 22 height 23
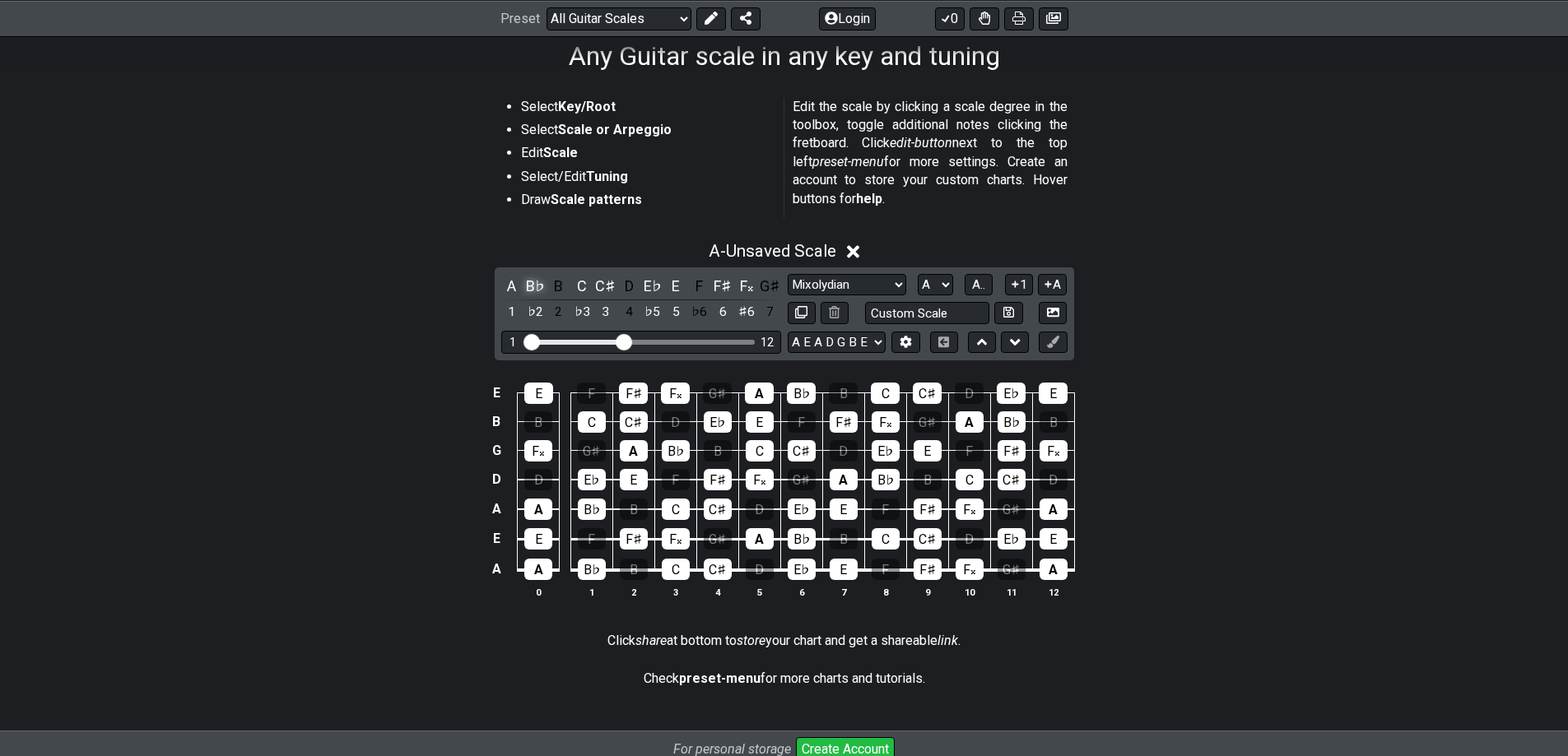
click at [533, 277] on div "B♭" at bounding box center [535, 286] width 22 height 23
click at [496, 284] on div "A A♯ B C C♯ D E♭ E F F♯ F𝄪 G♯ 1 ♯1 2 ♭3 3 4 ♭5 5 ♭6 6 ♯6 7 Minor Pentatonic Roo…" at bounding box center [784, 313] width 579 height 93
click at [511, 284] on div "A" at bounding box center [511, 286] width 22 height 23
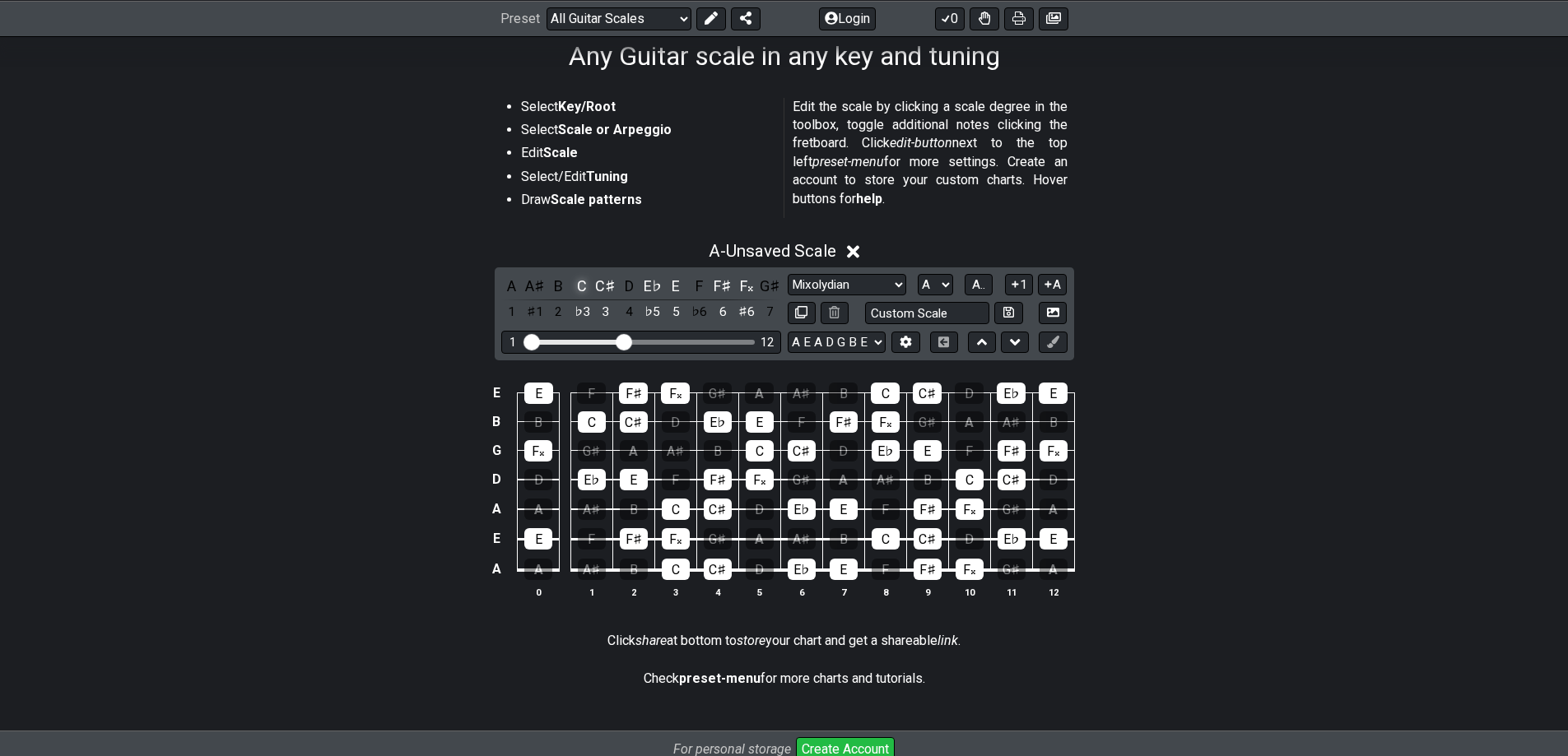
click at [573, 277] on div "C" at bounding box center [582, 286] width 22 height 23
click at [602, 280] on div "C♯" at bounding box center [605, 286] width 22 height 23
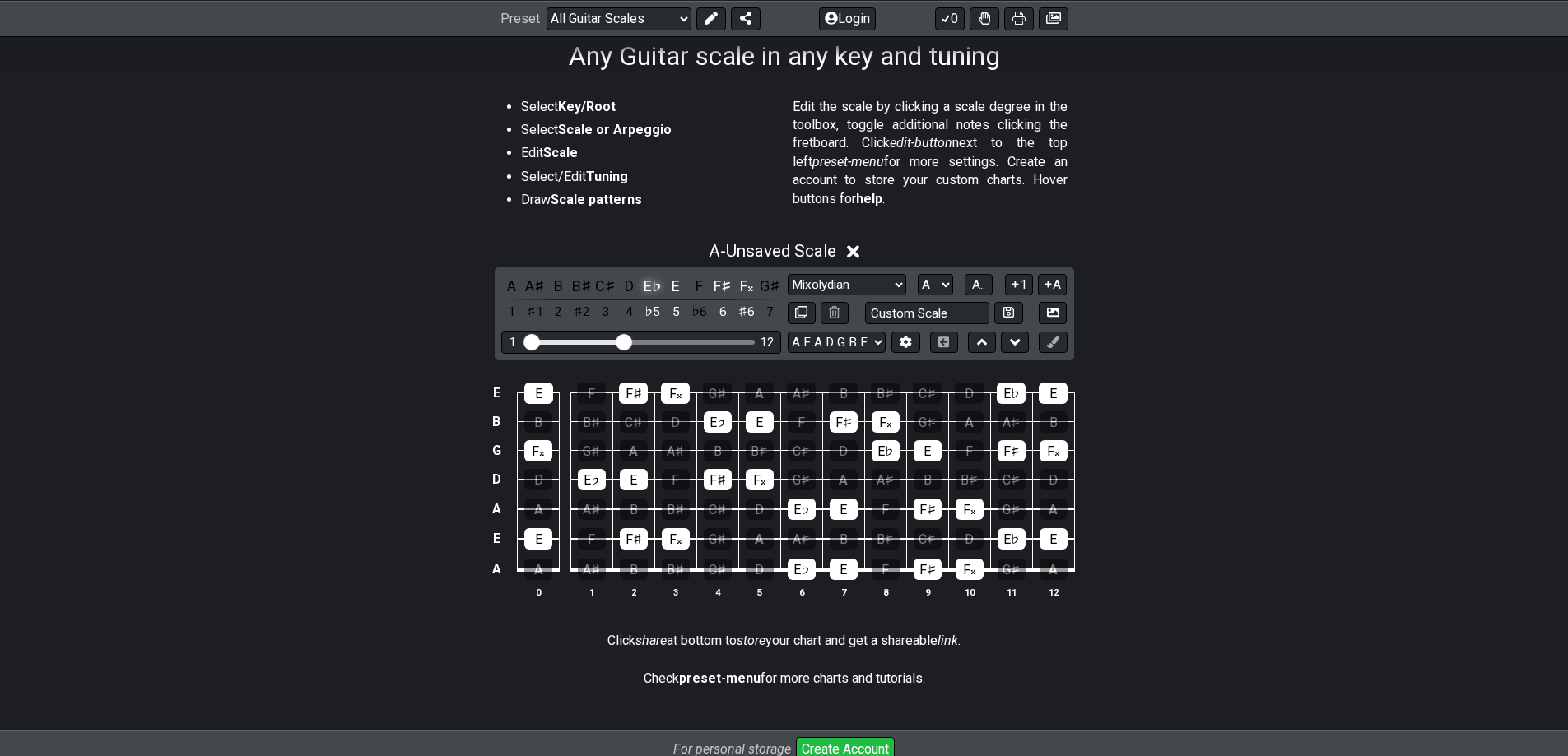
click at [651, 281] on div "E♭" at bounding box center [652, 286] width 22 height 23
drag, startPoint x: 667, startPoint y: 279, endPoint x: 704, endPoint y: 276, distance: 37.1
click at [669, 279] on div "E" at bounding box center [675, 286] width 22 height 23
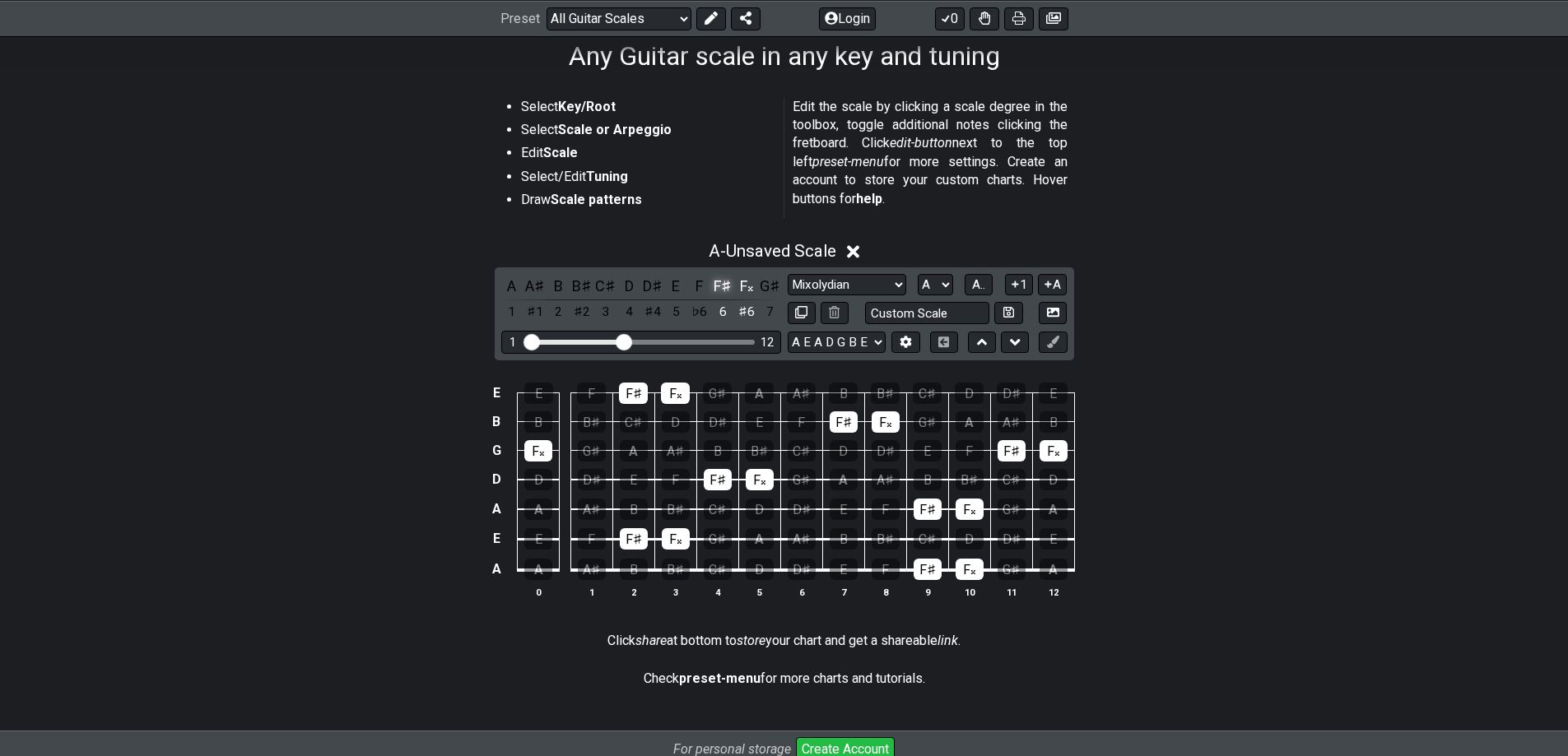
click at [720, 277] on div "F♯" at bounding box center [722, 286] width 22 height 23
click at [738, 276] on div "F𝄪" at bounding box center [746, 286] width 22 height 23
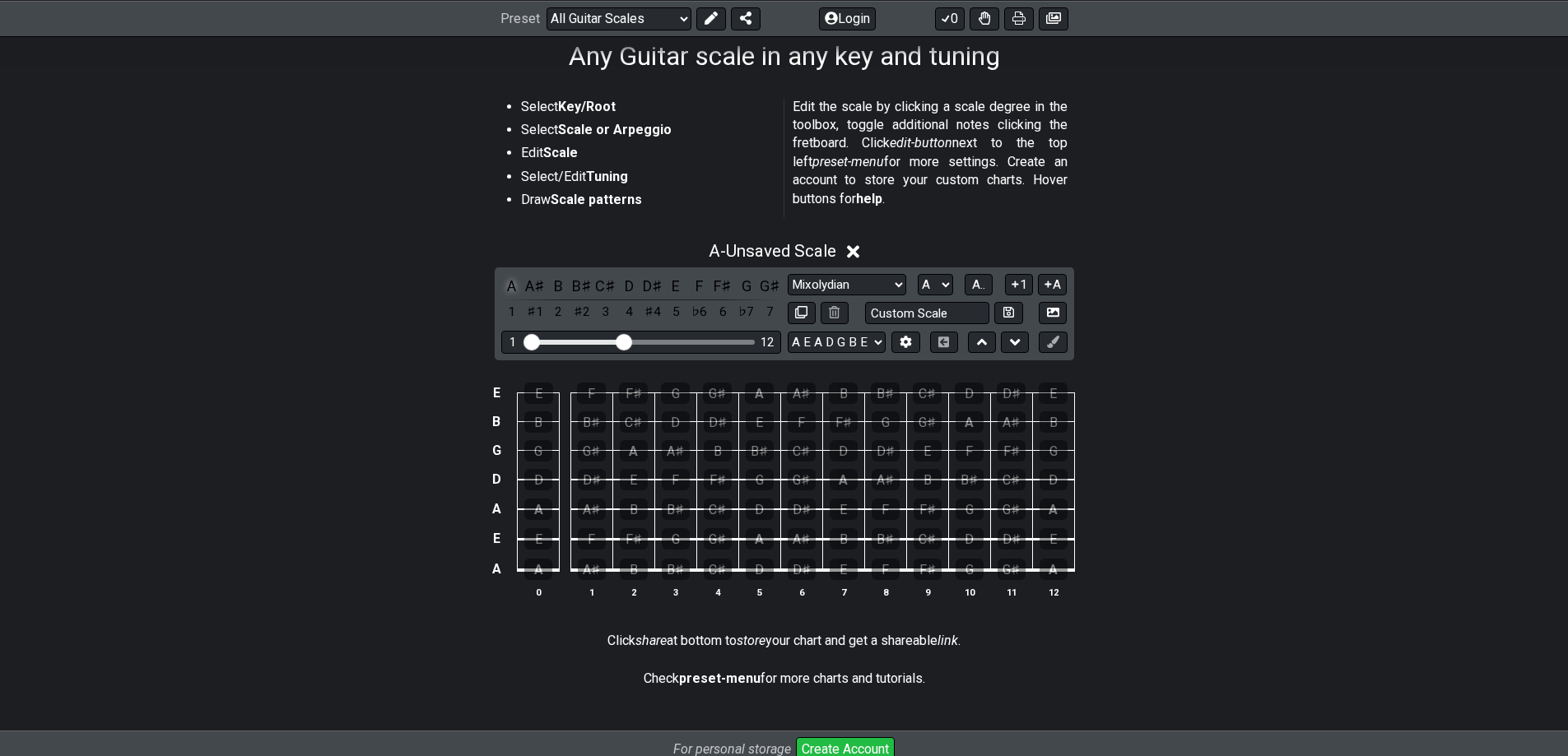
click at [516, 281] on div "A" at bounding box center [511, 286] width 22 height 23
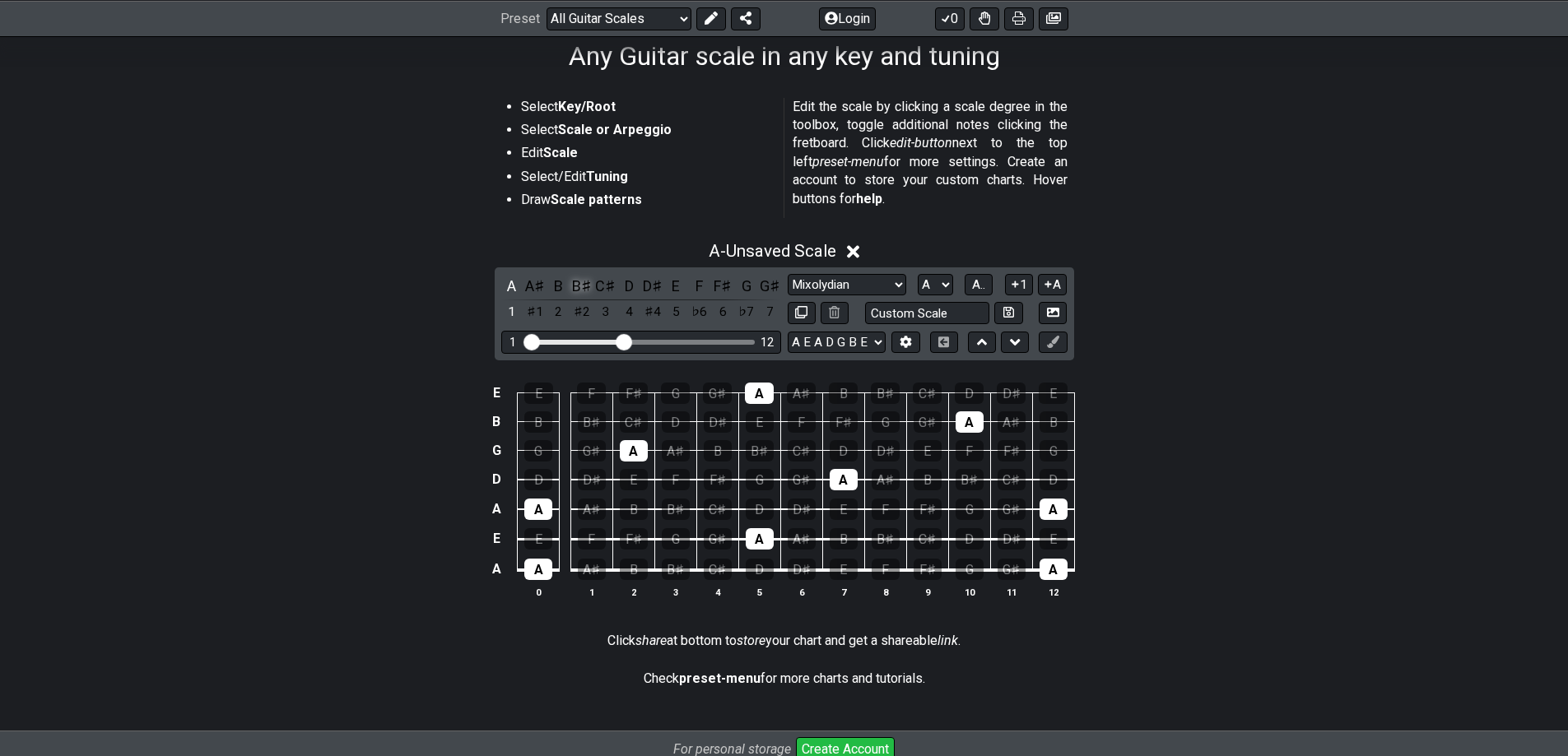
drag, startPoint x: 555, startPoint y: 283, endPoint x: 576, endPoint y: 282, distance: 21.0
click at [557, 282] on div "B" at bounding box center [558, 286] width 22 height 23
click at [578, 282] on div "B♯" at bounding box center [582, 286] width 22 height 23
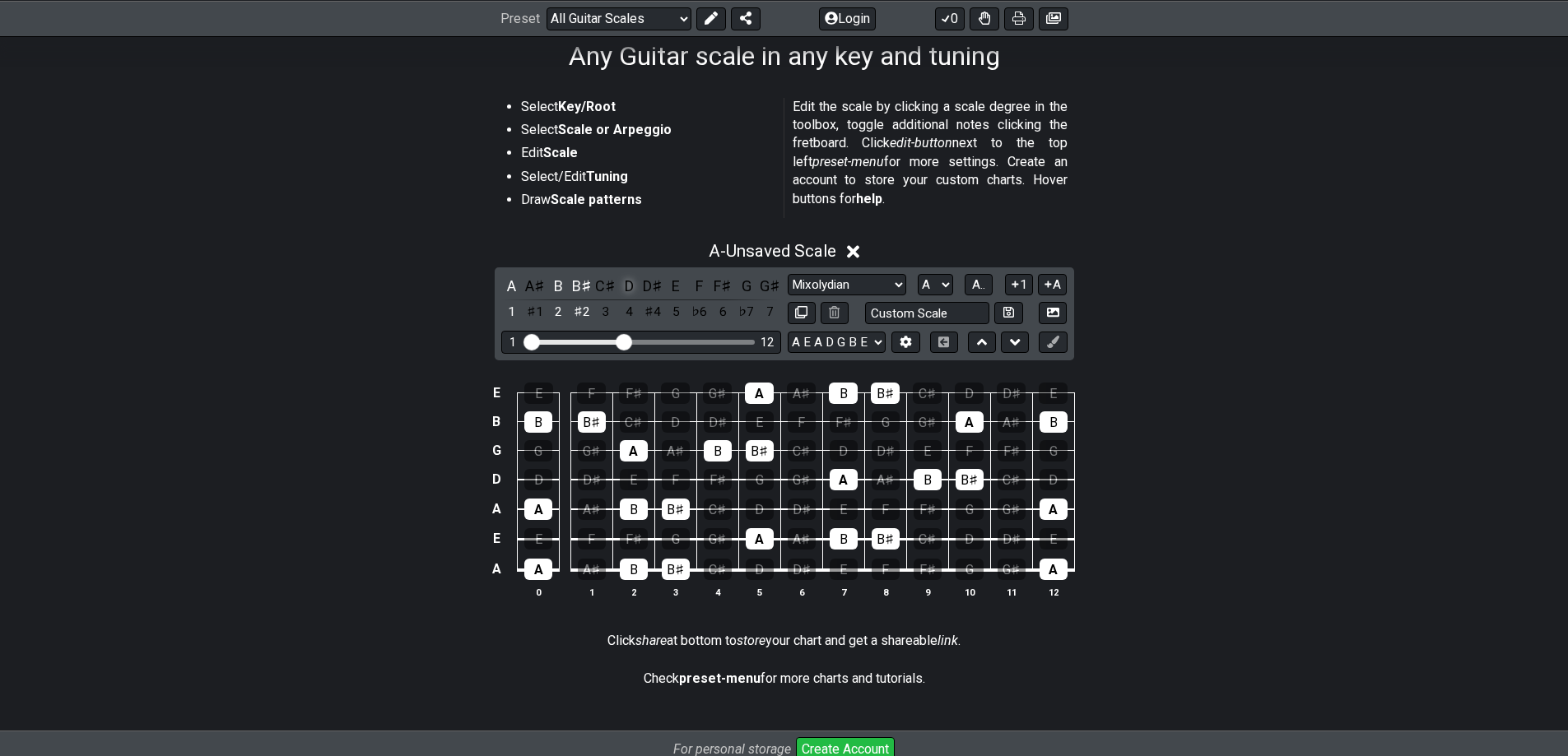
click at [625, 279] on div "D" at bounding box center [628, 286] width 22 height 23
drag, startPoint x: 675, startPoint y: 283, endPoint x: 698, endPoint y: 286, distance: 23.2
click at [678, 283] on div "E" at bounding box center [675, 286] width 22 height 23
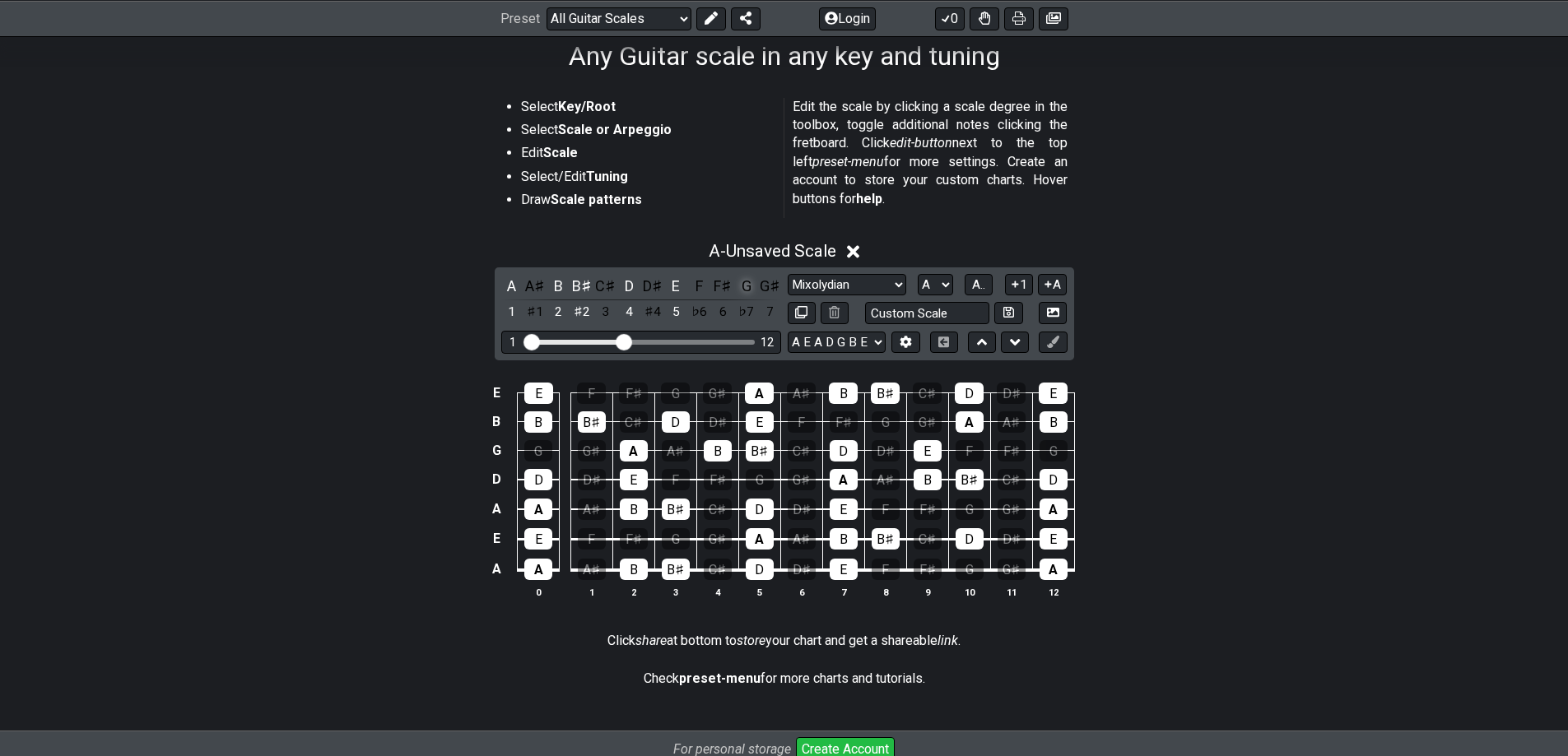
drag, startPoint x: 722, startPoint y: 283, endPoint x: 748, endPoint y: 282, distance: 26.0
click at [723, 283] on div "F♯" at bounding box center [722, 286] width 22 height 23
click at [750, 281] on div "G" at bounding box center [746, 286] width 22 height 23
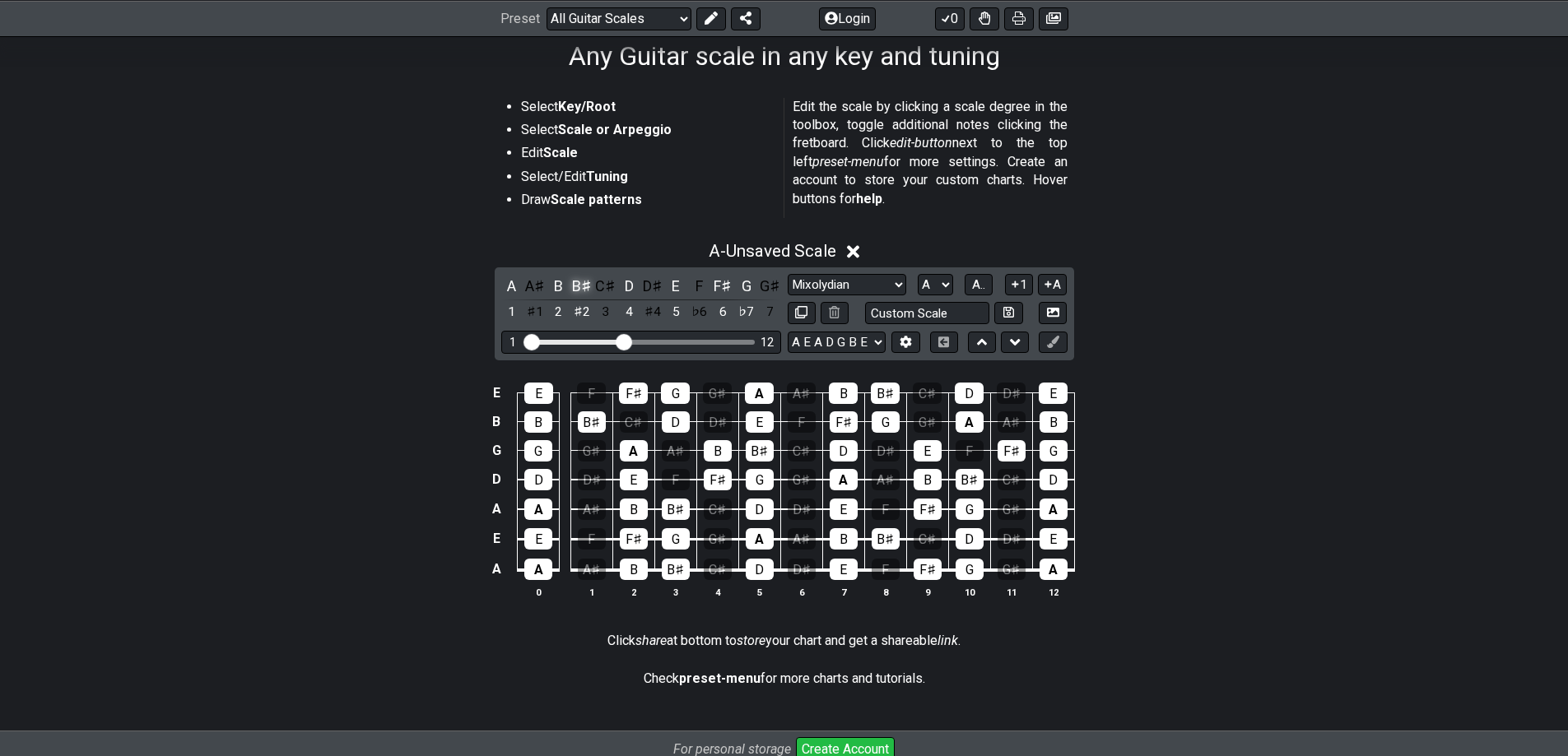
click at [580, 288] on div "B♯" at bounding box center [582, 286] width 22 height 23
click at [698, 277] on div "F" at bounding box center [699, 286] width 22 height 23
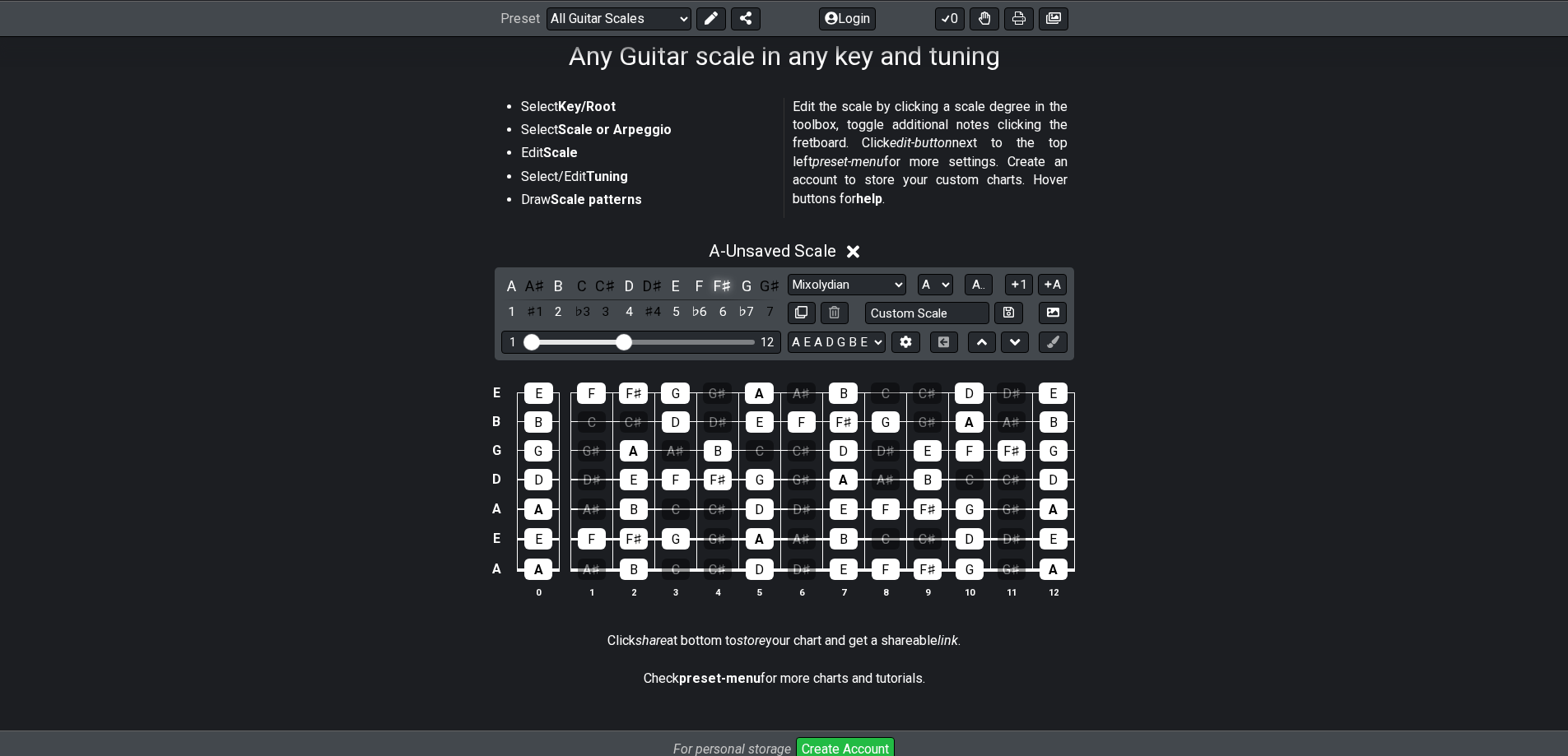
click at [729, 287] on div "F♯" at bounding box center [722, 286] width 22 height 23
click at [589, 284] on div "C" at bounding box center [582, 286] width 22 height 23
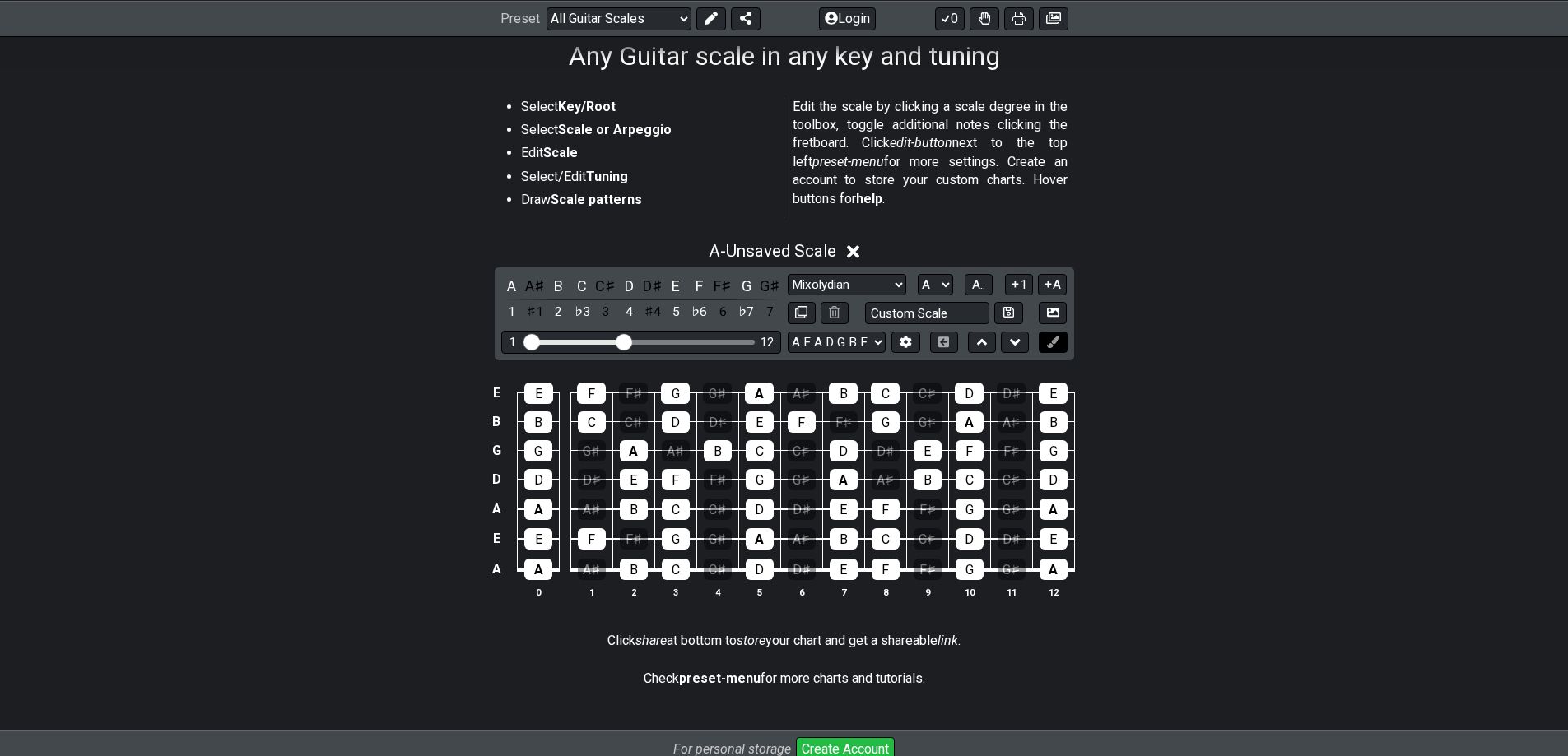
click at [1056, 341] on icon at bounding box center [1052, 341] width 12 height 12
drag, startPoint x: 951, startPoint y: 417, endPoint x: 993, endPoint y: 326, distance: 100.2
click at [992, 326] on div "A - Unsaved Scale A A♯ B C C♯ D D♯ E F F♯ G G♯ 1 ♯1 2 ♭3 3 4 ♯4 5 ♭6 6 ♭7 7 Min…" at bounding box center [784, 427] width 1568 height 391
click at [1041, 339] on button at bounding box center [1053, 343] width 28 height 23
click at [1044, 337] on button at bounding box center [1053, 343] width 28 height 23
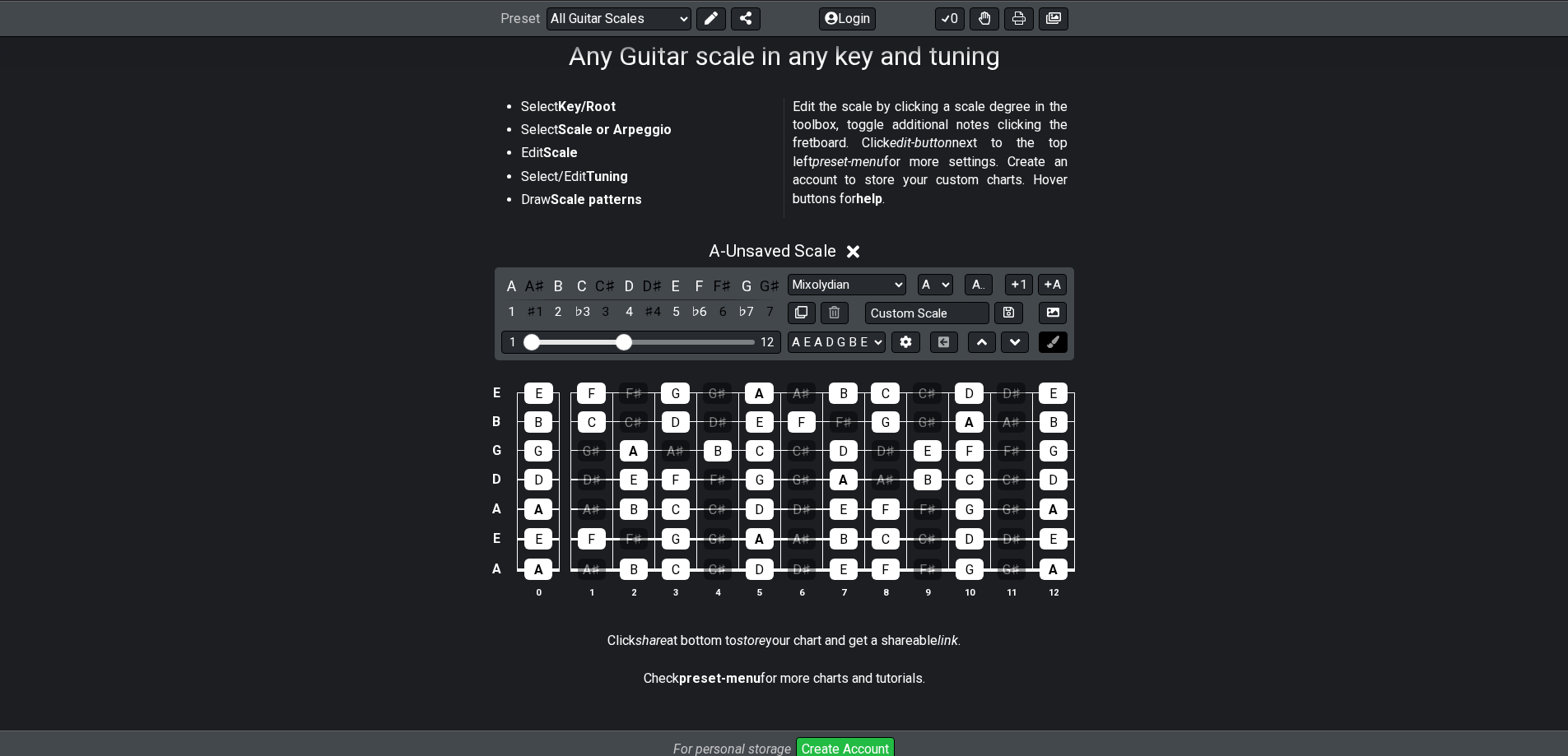
click at [1044, 337] on button at bounding box center [1053, 343] width 28 height 23
click at [1063, 349] on button at bounding box center [1053, 343] width 28 height 23
click at [1065, 352] on button at bounding box center [1053, 343] width 28 height 23
click at [916, 346] on button at bounding box center [905, 343] width 28 height 23
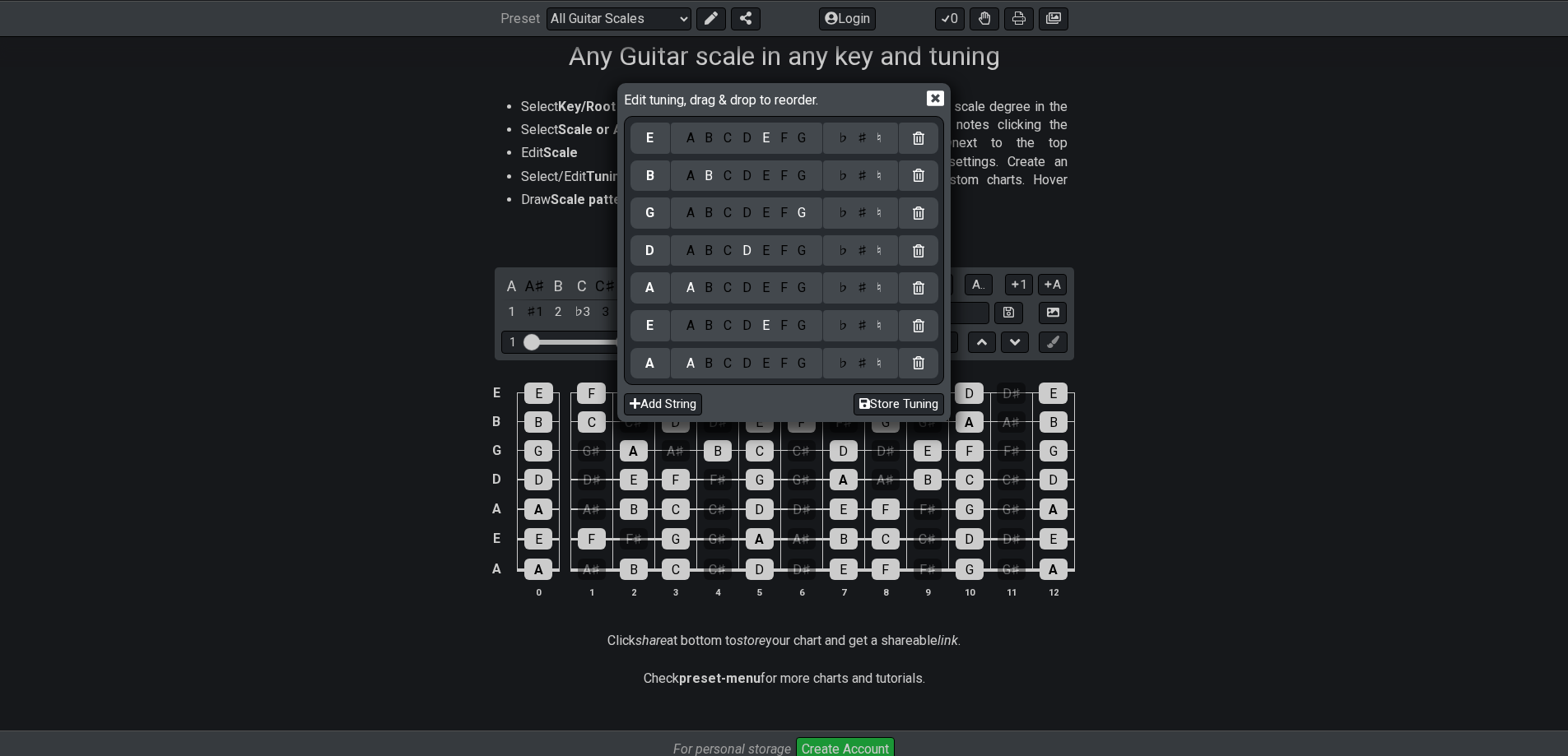
drag, startPoint x: 1188, startPoint y: 354, endPoint x: 1179, endPoint y: 374, distance: 21.9
click at [1190, 355] on div "Edit tuning, drag & drop to reorder. E A B C D E F G ♭ ♯ ♮ B A B C D E F G ♭ ♯ …" at bounding box center [784, 378] width 1568 height 756
click at [1203, 360] on div "Edit tuning, drag & drop to reorder. E A B C D E F G ♭ ♯ ♮ B A B C D E F G ♭ ♯ …" at bounding box center [784, 378] width 1568 height 756
drag, startPoint x: 931, startPoint y: 102, endPoint x: 940, endPoint y: 96, distance: 10.8
click at [933, 100] on icon at bounding box center [935, 98] width 17 height 17
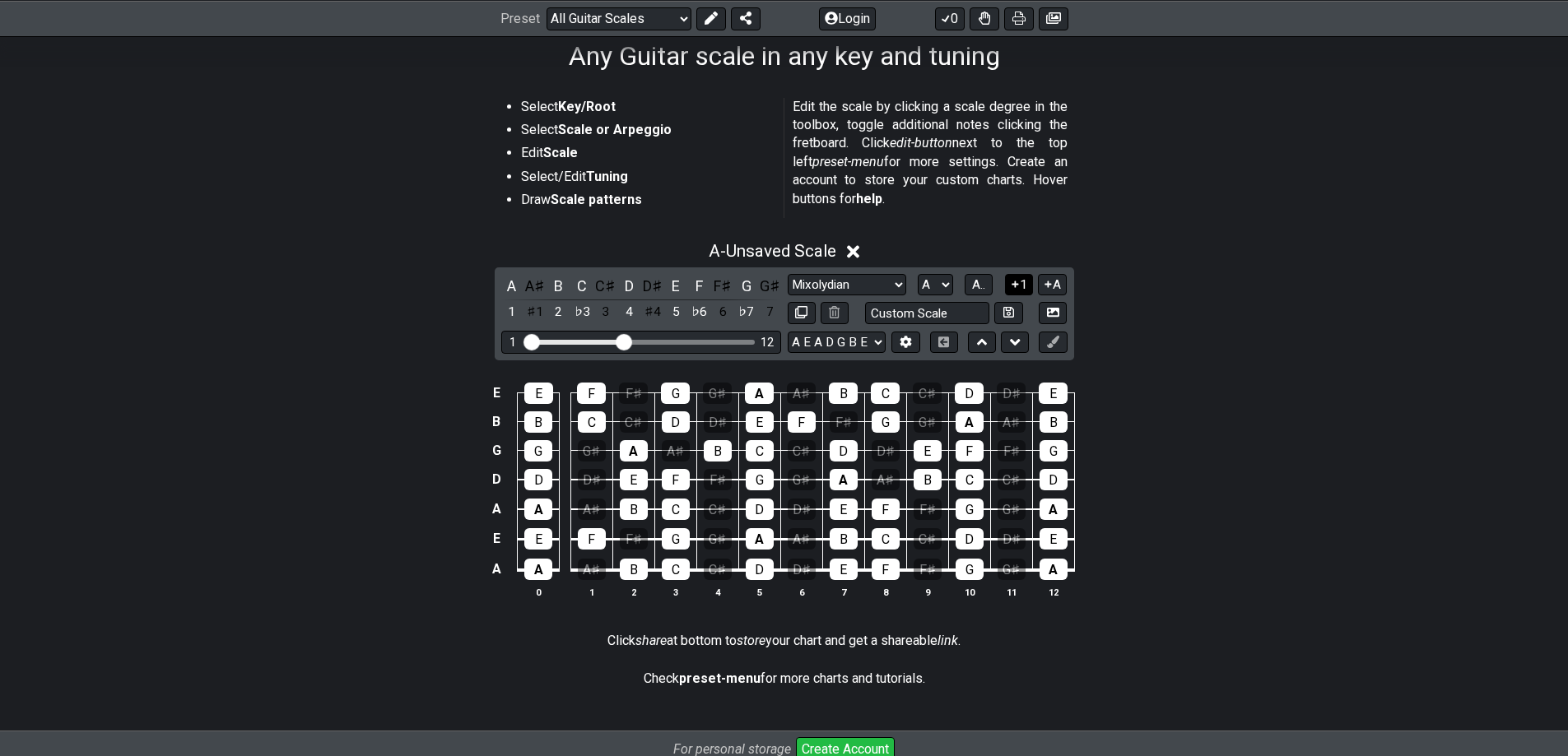
click at [1014, 279] on icon at bounding box center [1014, 284] width 16 height 12
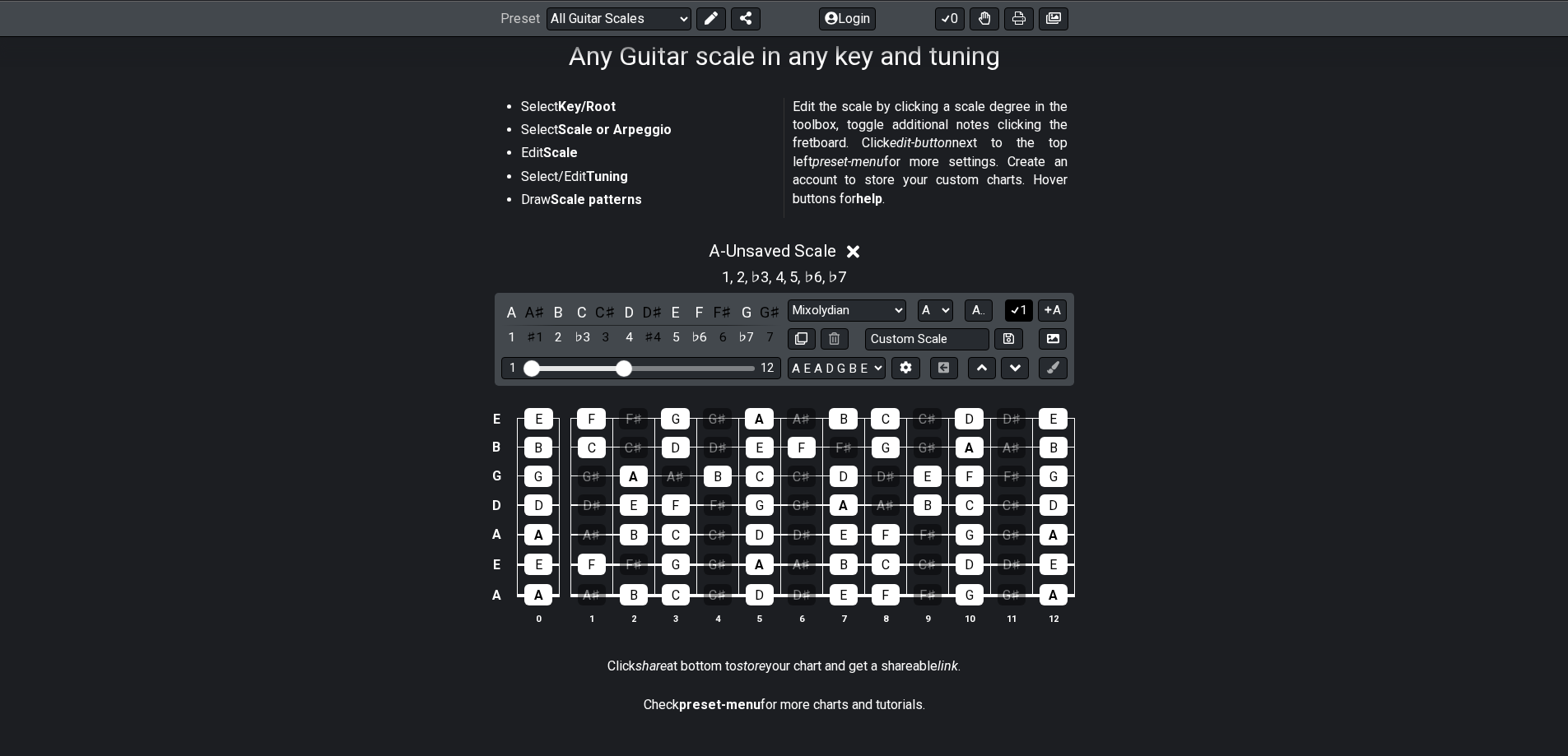
click at [1017, 311] on icon at bounding box center [1014, 309] width 16 height 12
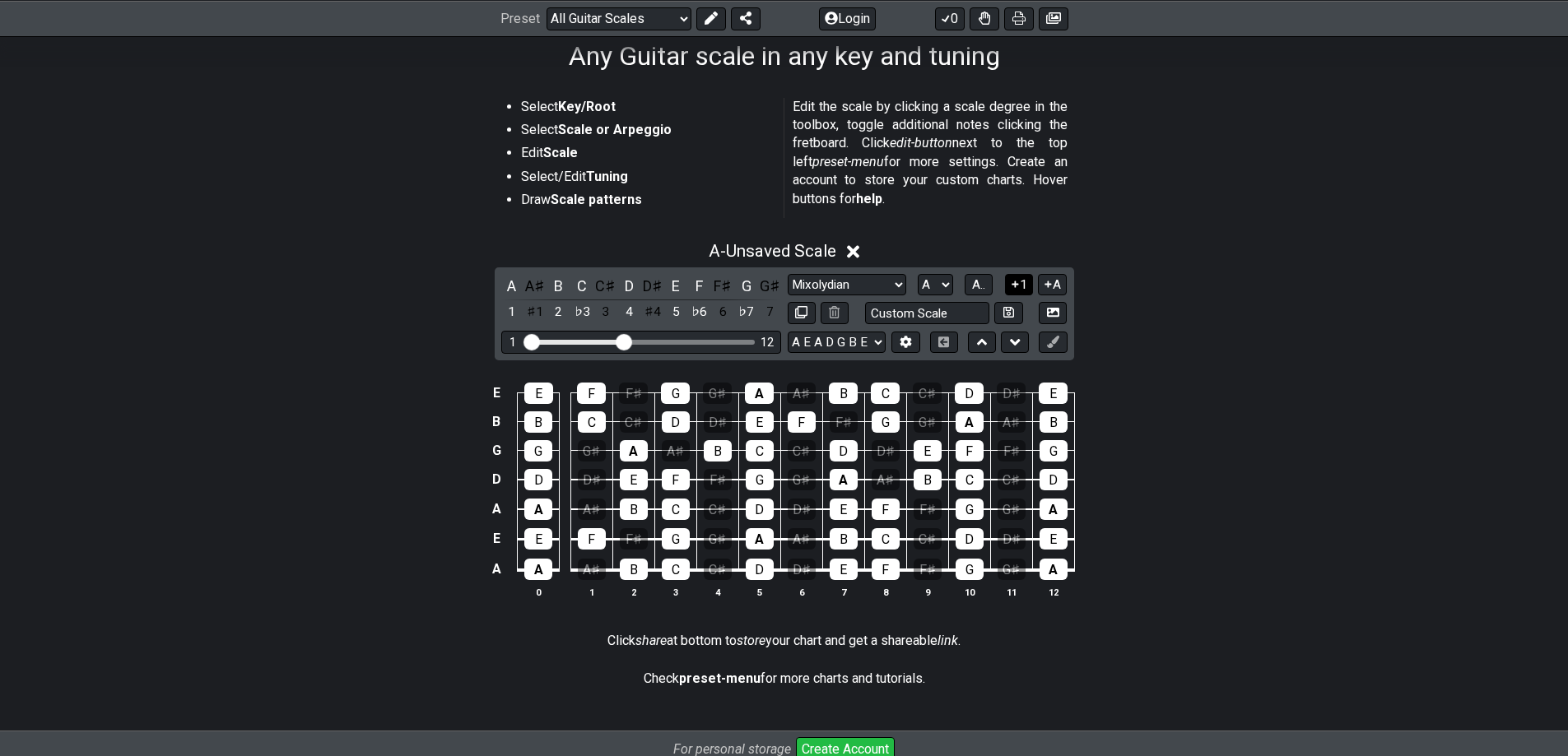
click at [1013, 279] on icon at bounding box center [1014, 284] width 16 height 12
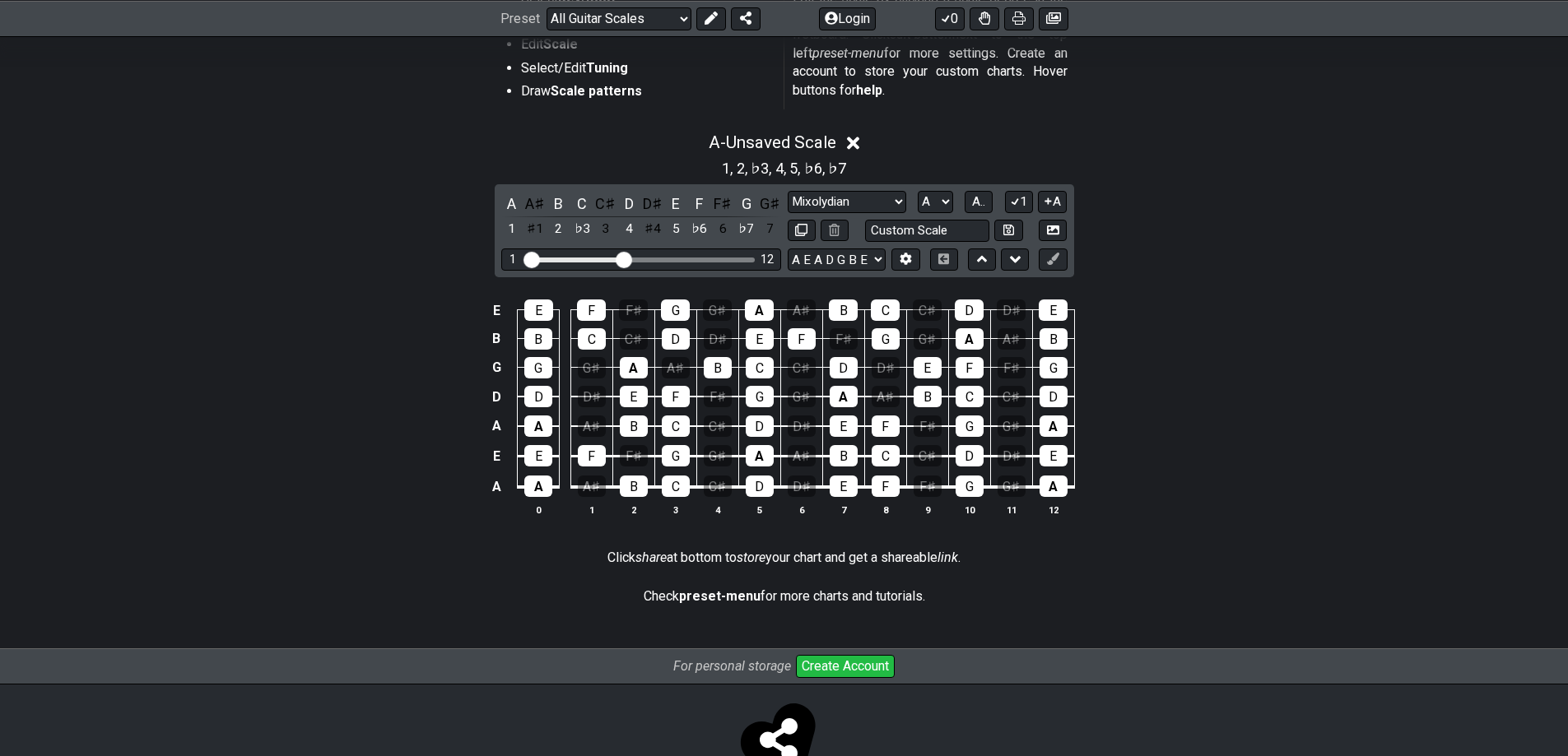
scroll to position [301, 0]
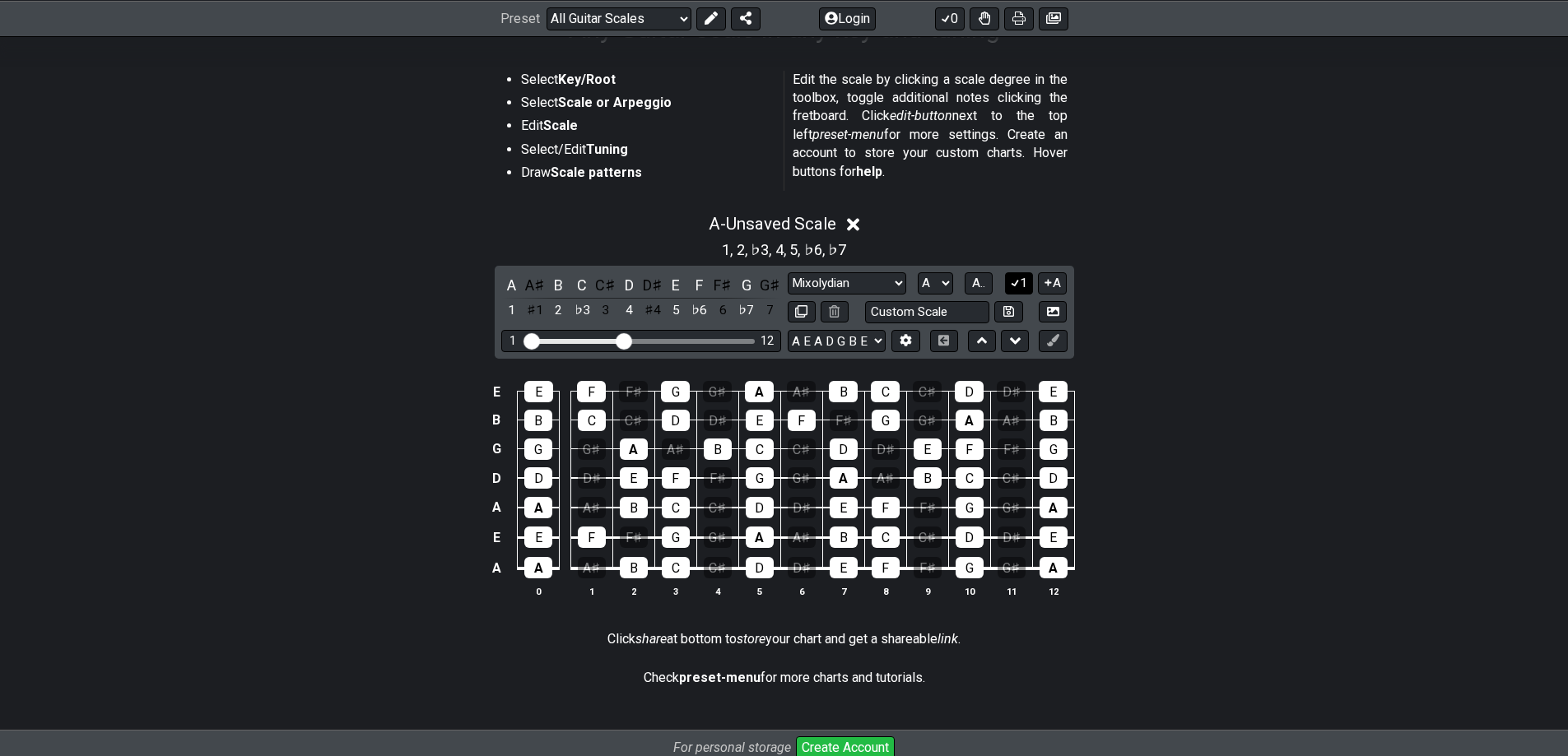
click at [1013, 276] on icon at bounding box center [1014, 282] width 16 height 12
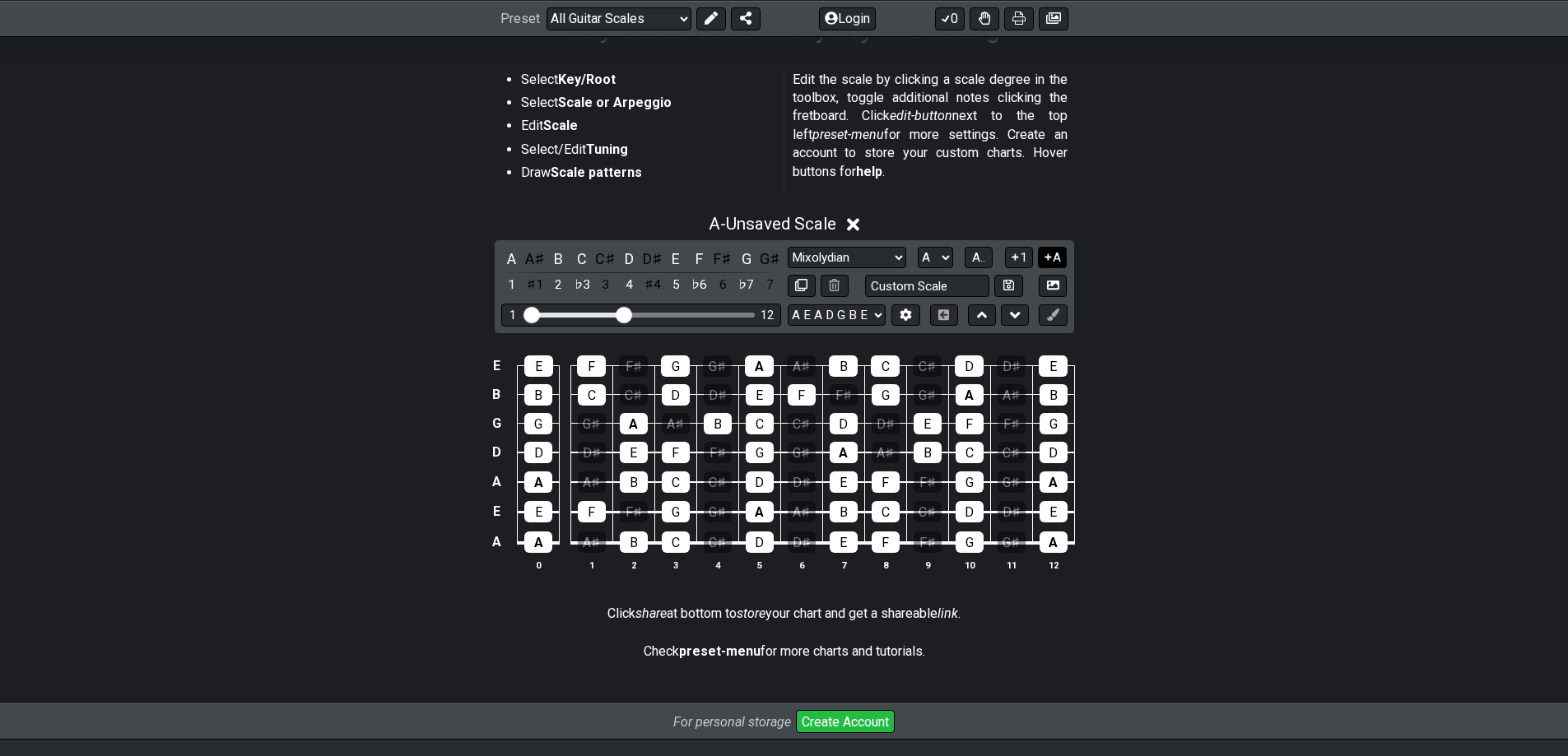
click at [1055, 257] on button "A" at bounding box center [1052, 259] width 29 height 23
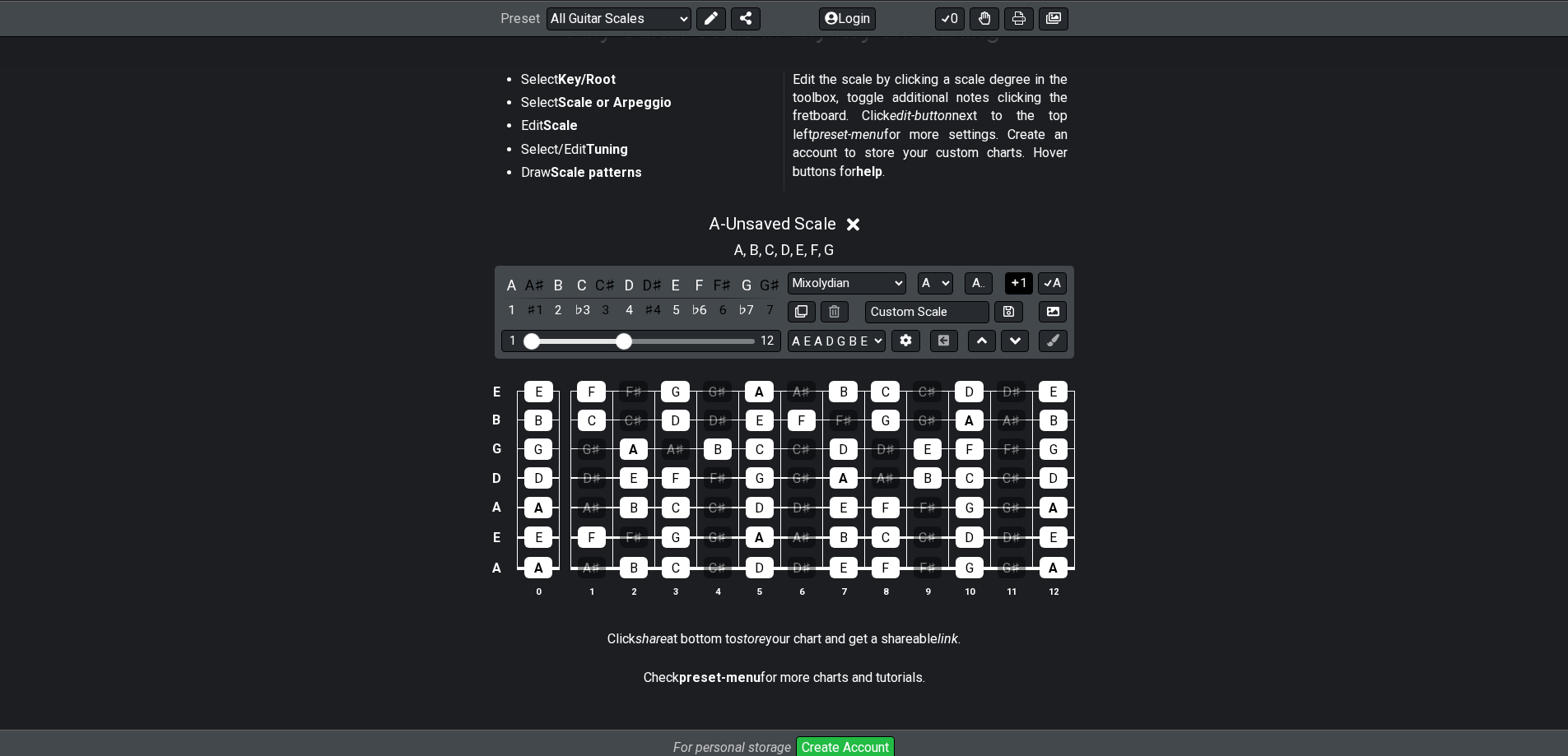
click at [1008, 281] on icon at bounding box center [1014, 282] width 16 height 12
click at [1013, 288] on icon at bounding box center [1014, 282] width 16 height 12
click at [1050, 277] on icon at bounding box center [1047, 282] width 16 height 12
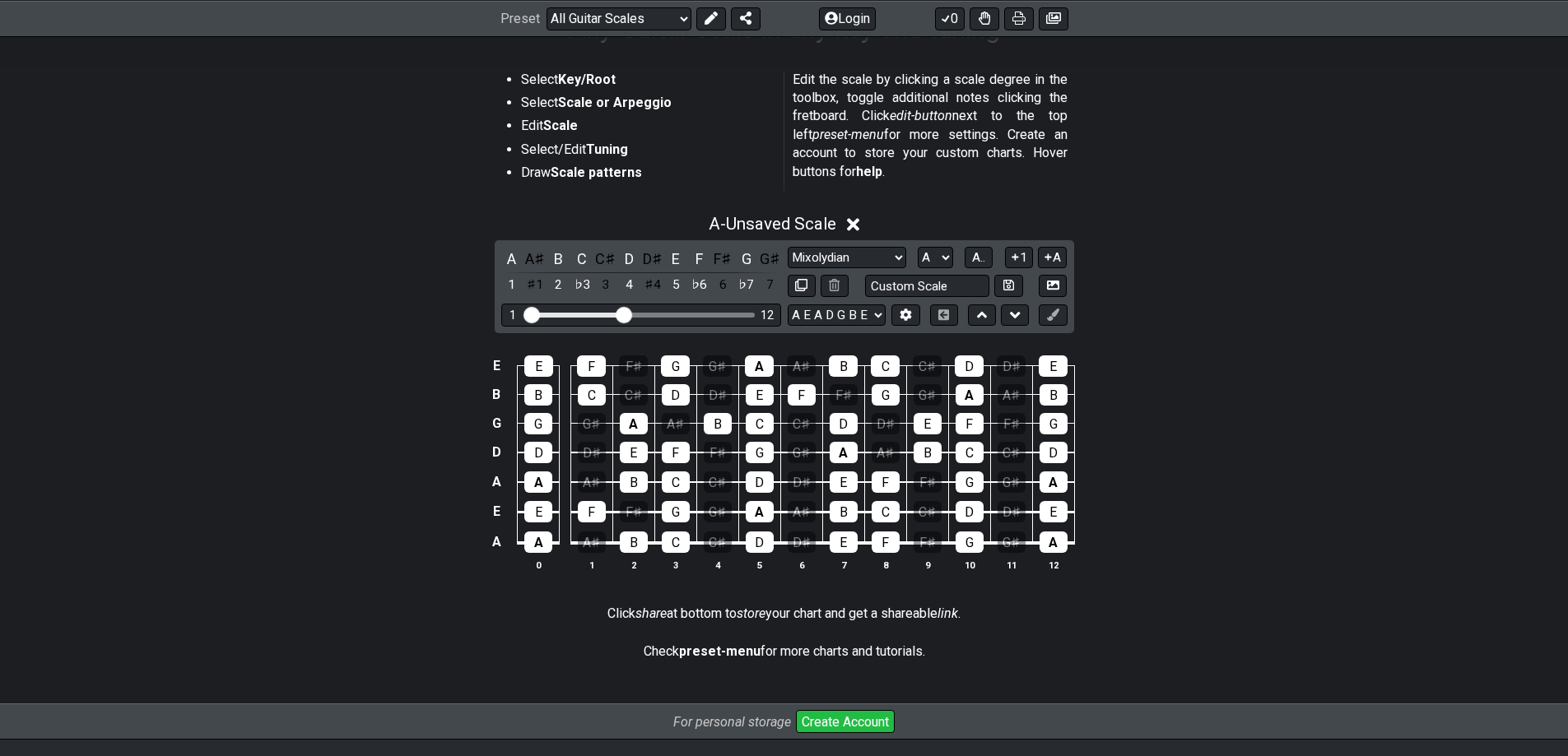
click at [1382, 682] on div "Select Key/Root Select Scale or Arpeggio Edit Scale Select/Edit Tuning Draw Sca…" at bounding box center [784, 374] width 1568 height 661
click at [797, 282] on icon at bounding box center [801, 285] width 12 height 12
select select "Mixolydian"
select select "A"
select select "A E A D G B E"
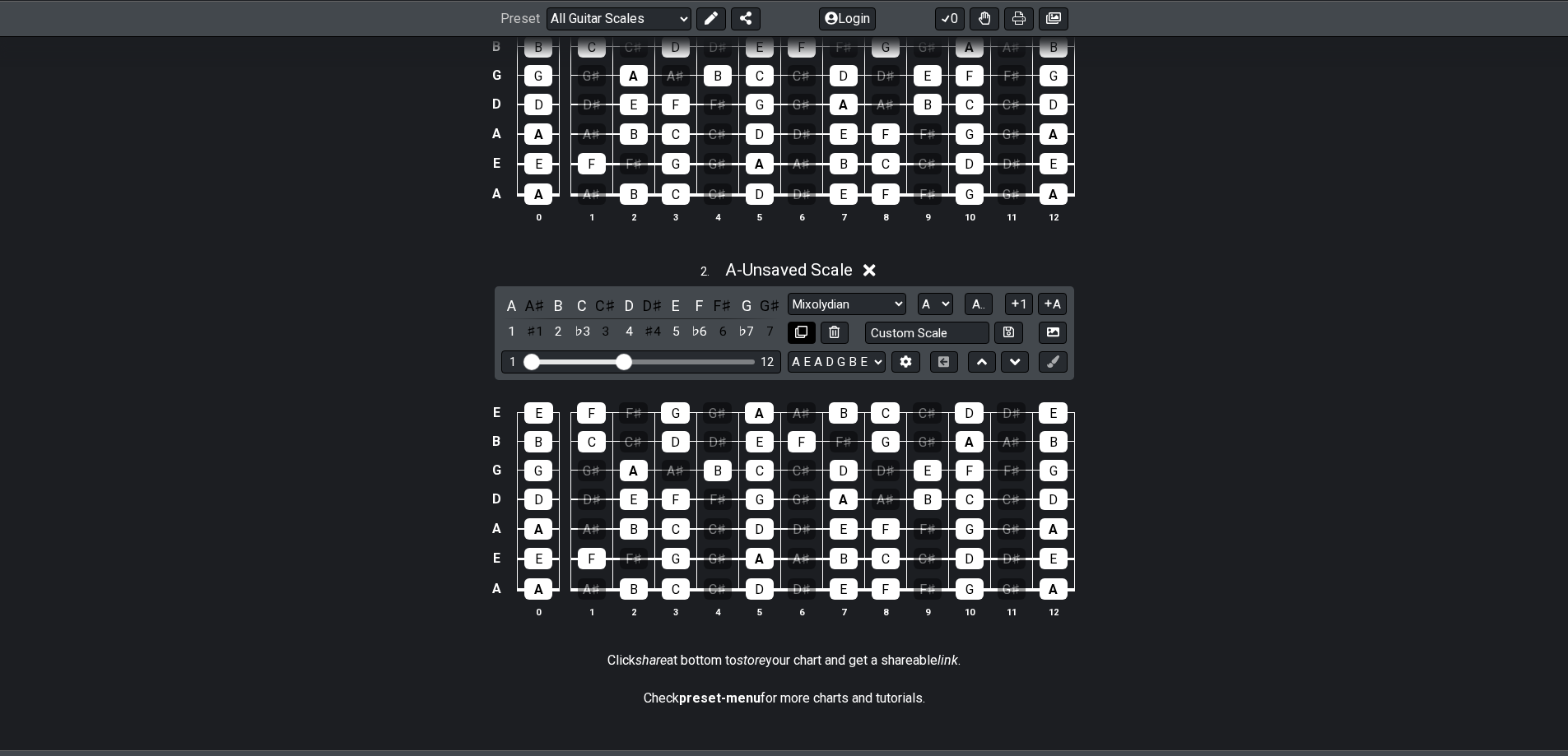
scroll to position [533, 0]
